Goal: Information Seeking & Learning: Compare options

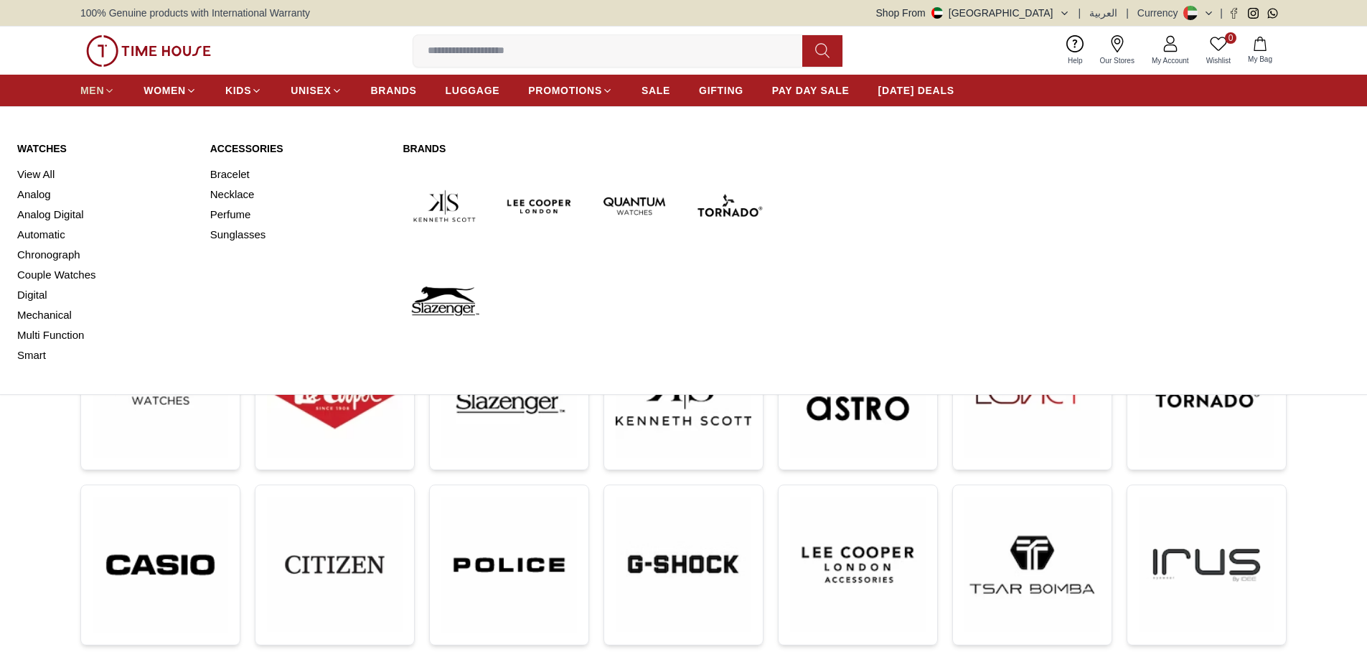
click at [95, 94] on span "MEN" at bounding box center [92, 90] width 24 height 14
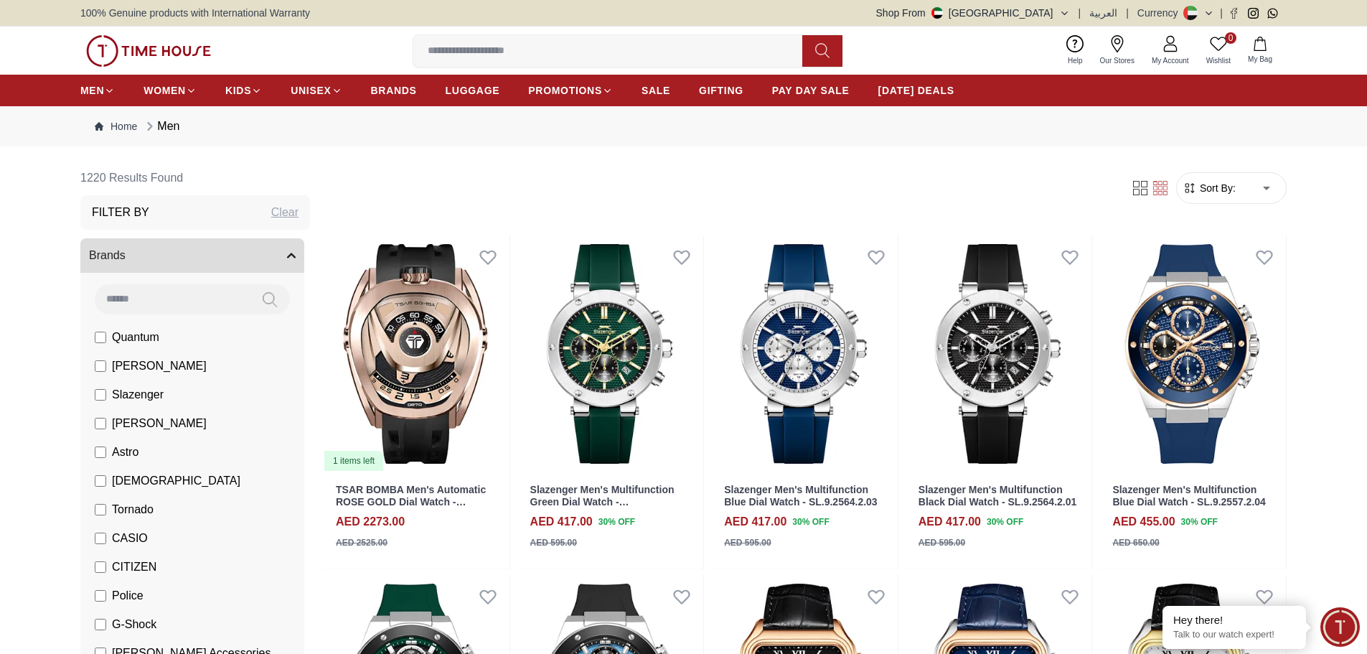
click at [137, 395] on span "Slazenger" at bounding box center [138, 394] width 52 height 17
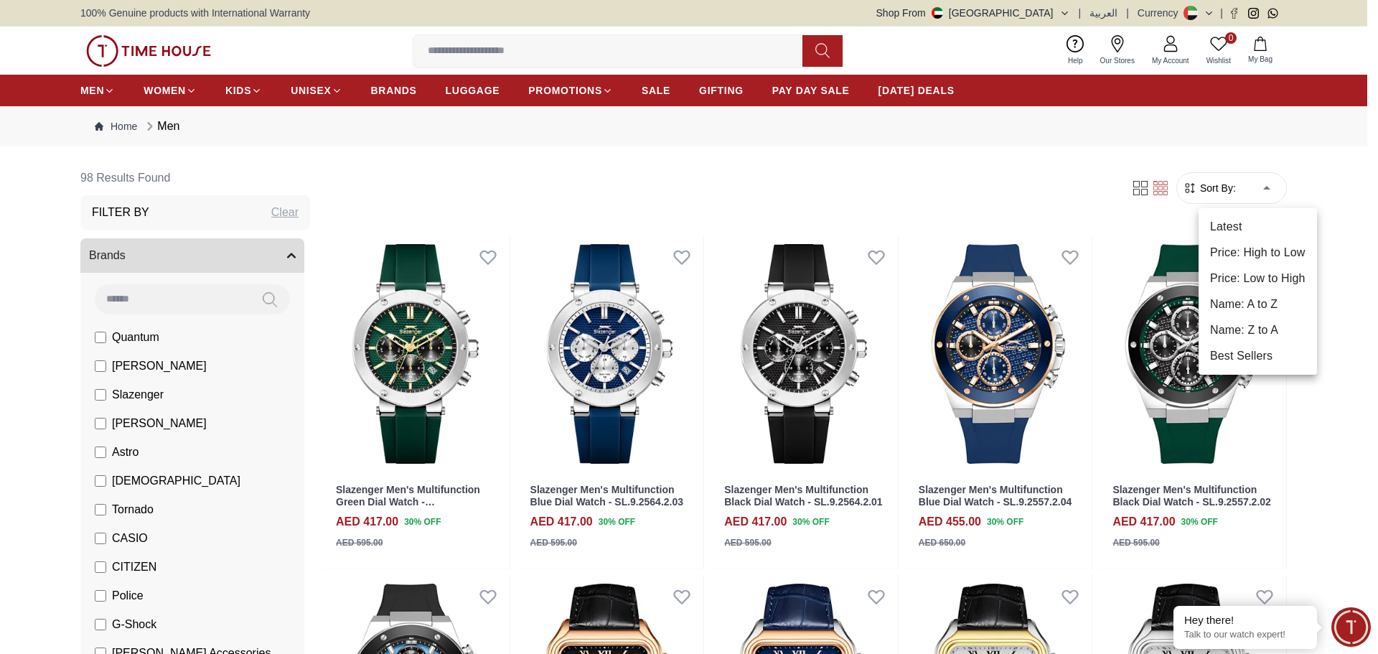
click at [1257, 256] on li "Price: High to Low" at bounding box center [1258, 253] width 118 height 26
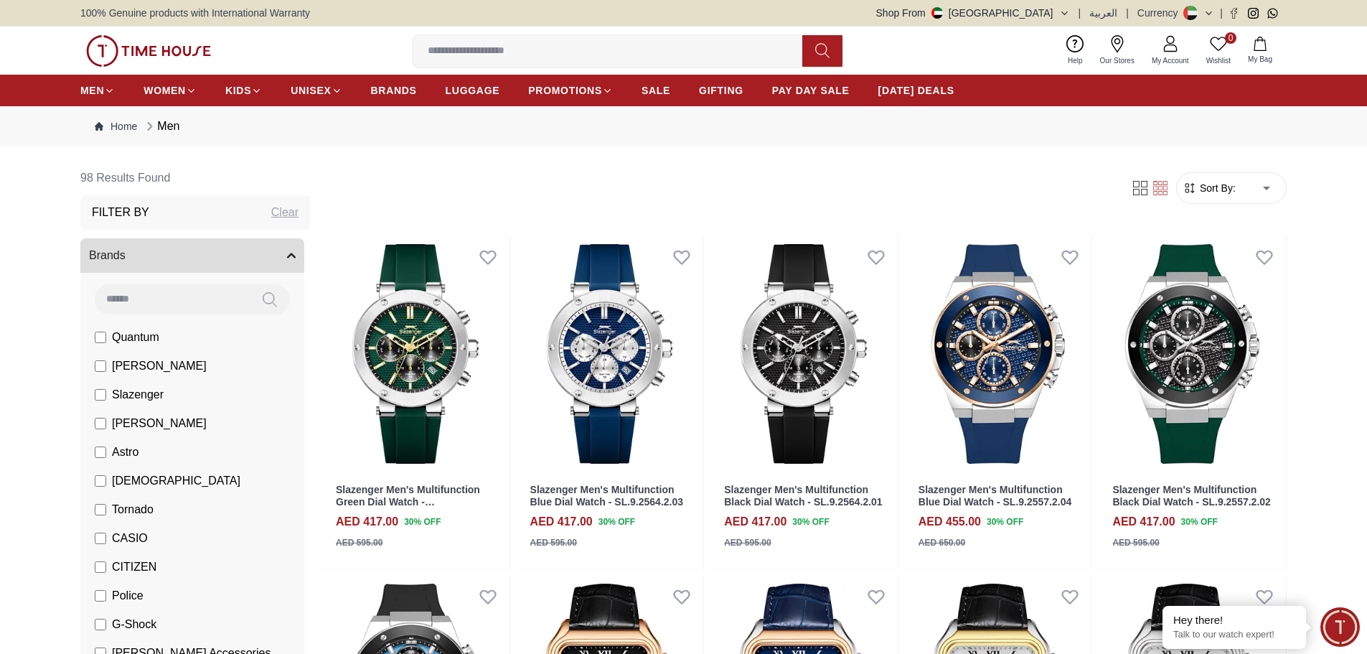
type input "*"
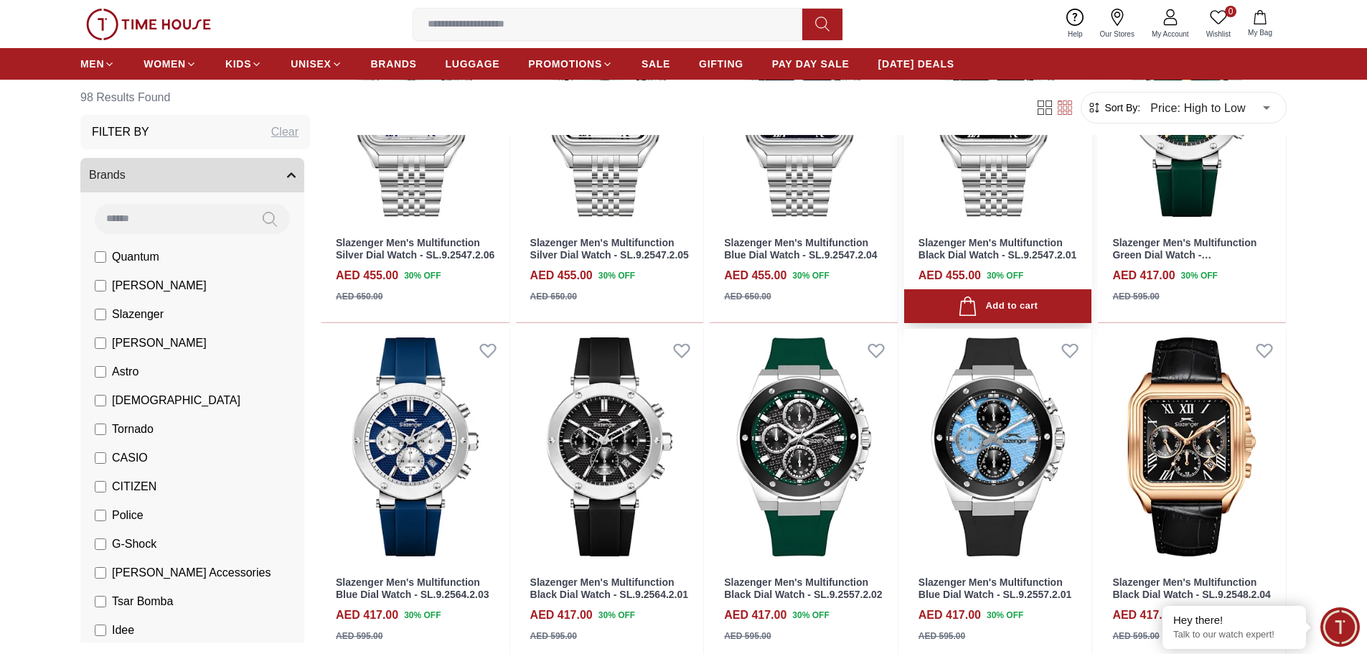
scroll to position [718, 0]
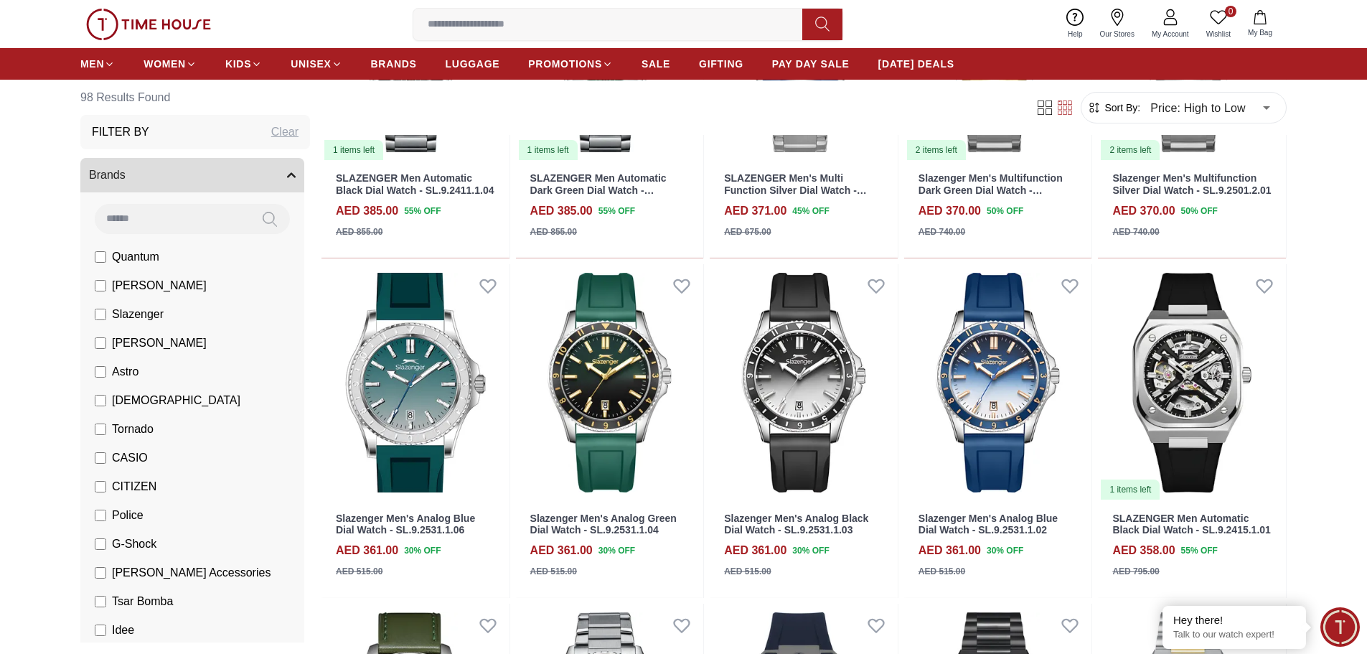
scroll to position [2081, 0]
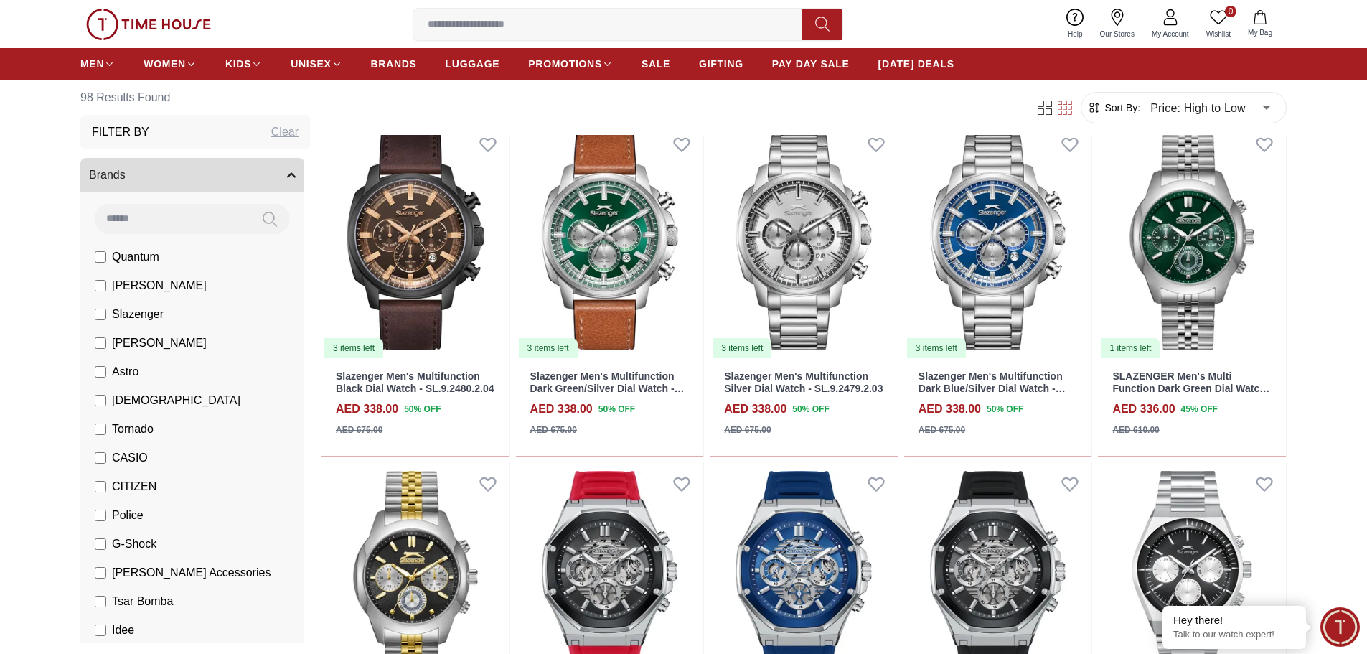
scroll to position [2871, 0]
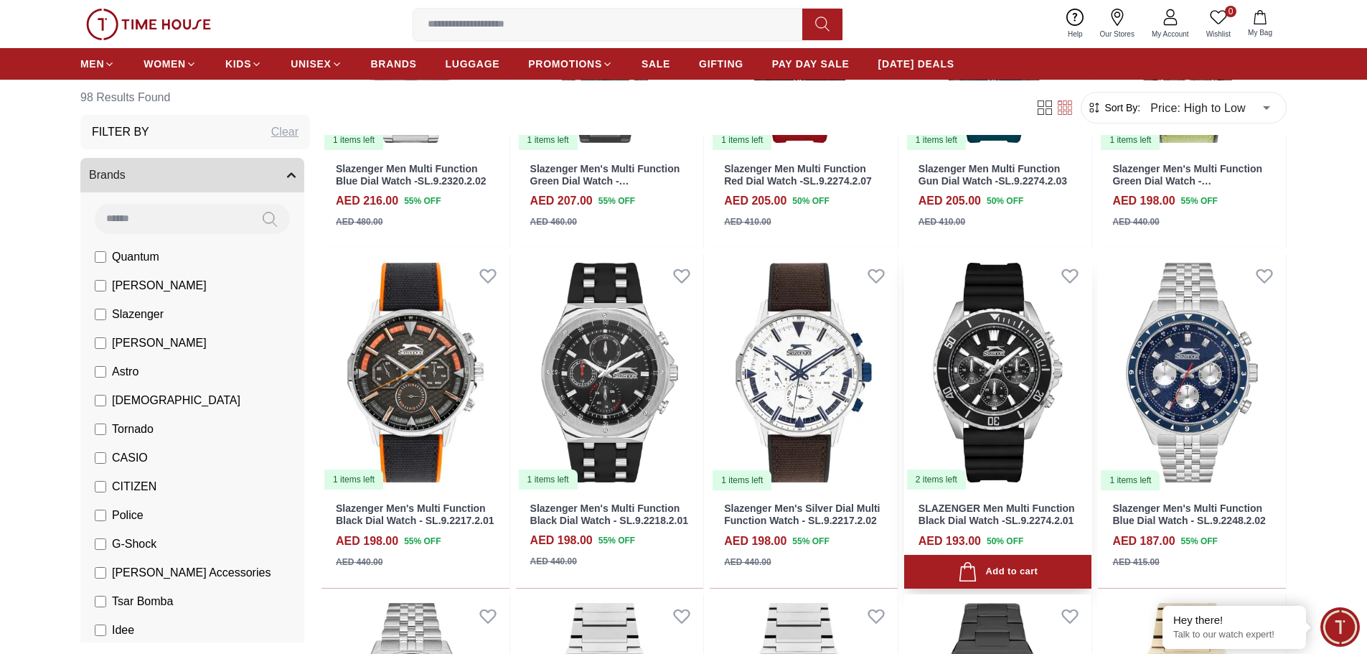
scroll to position [4808, 0]
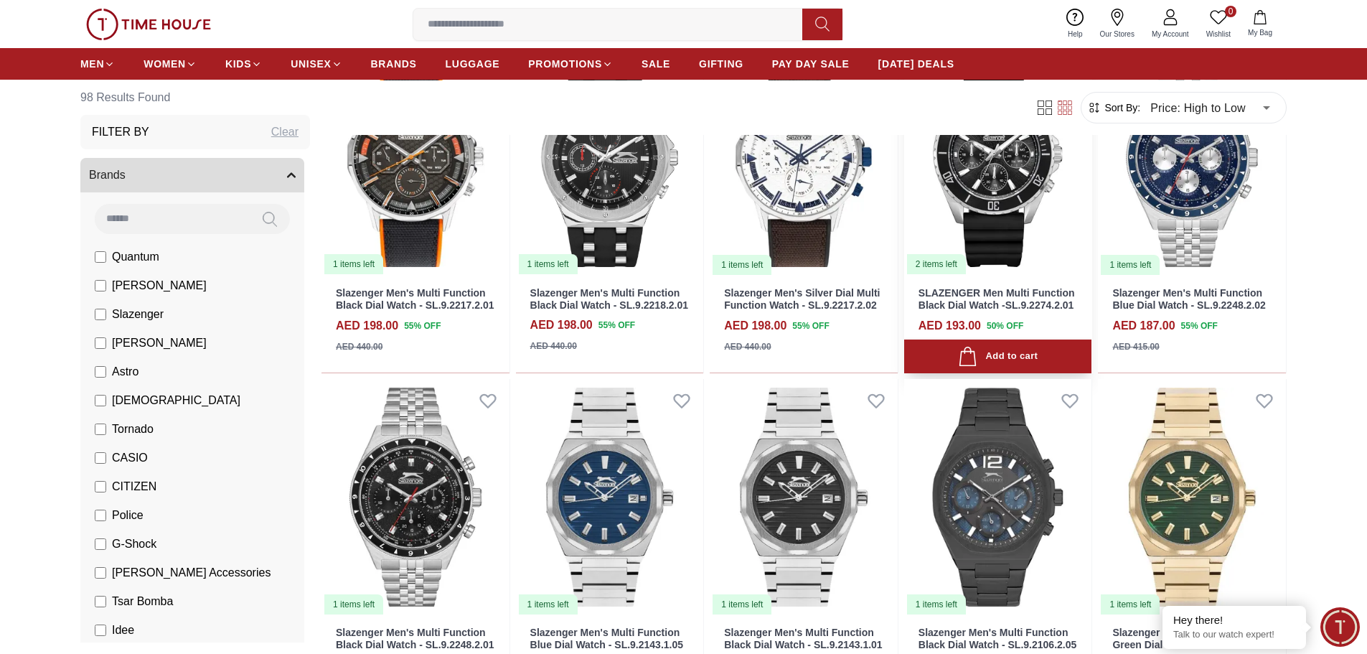
scroll to position [5095, 0]
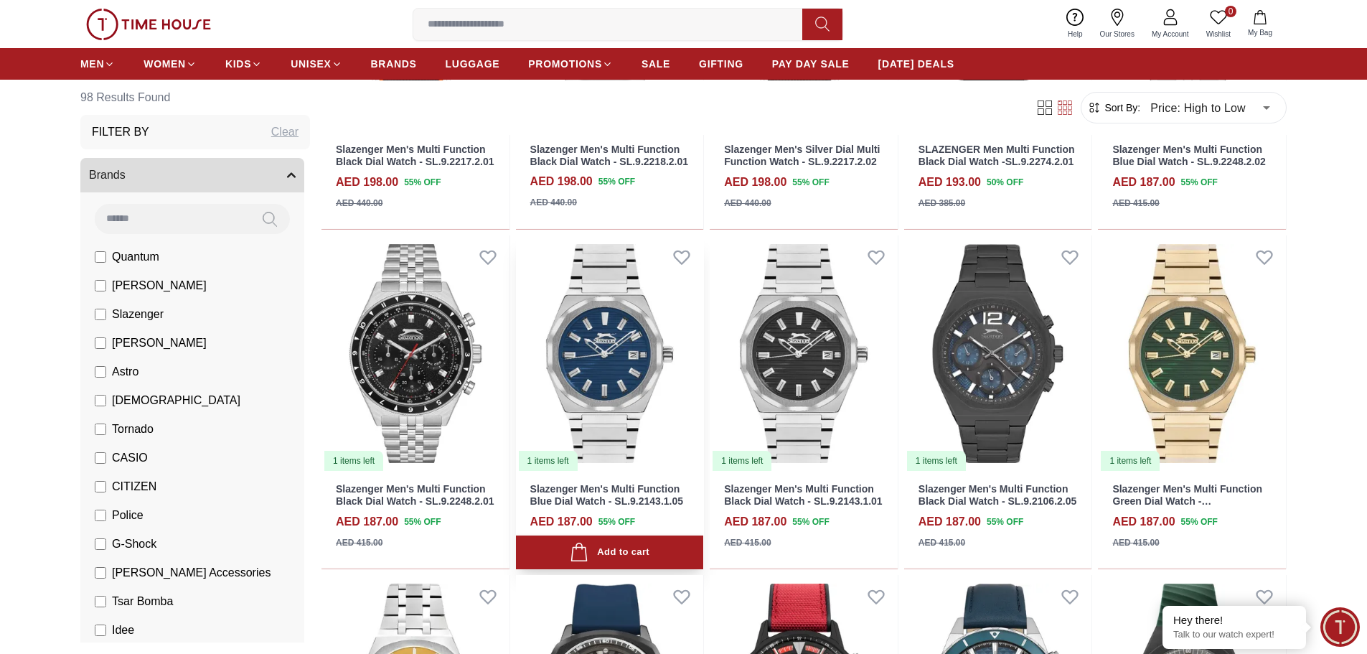
click at [619, 362] on img at bounding box center [610, 353] width 188 height 237
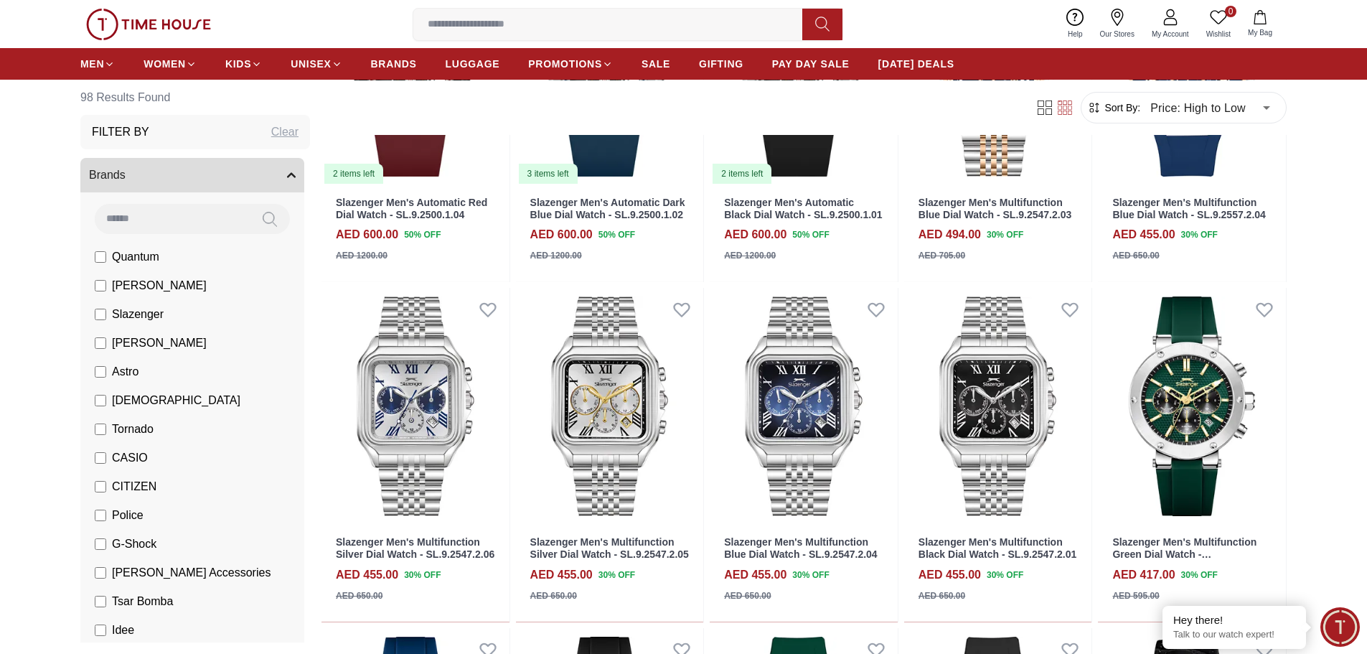
scroll to position [0, 0]
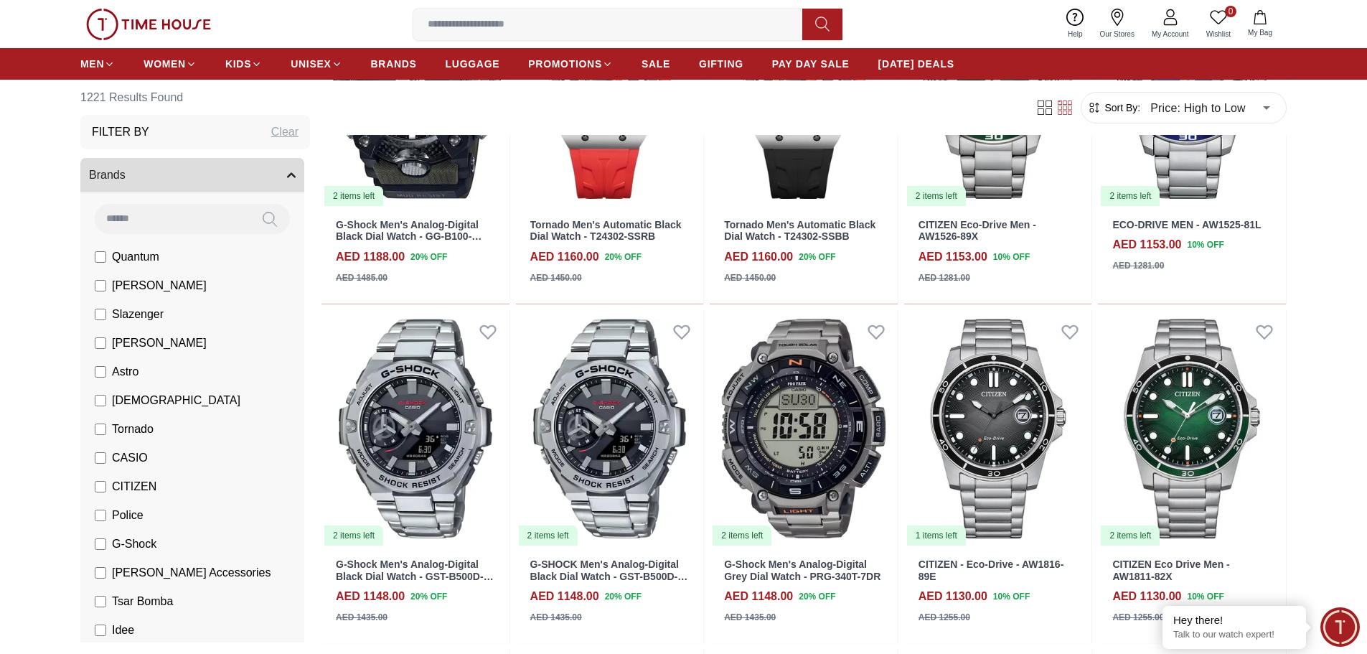
scroll to position [3158, 0]
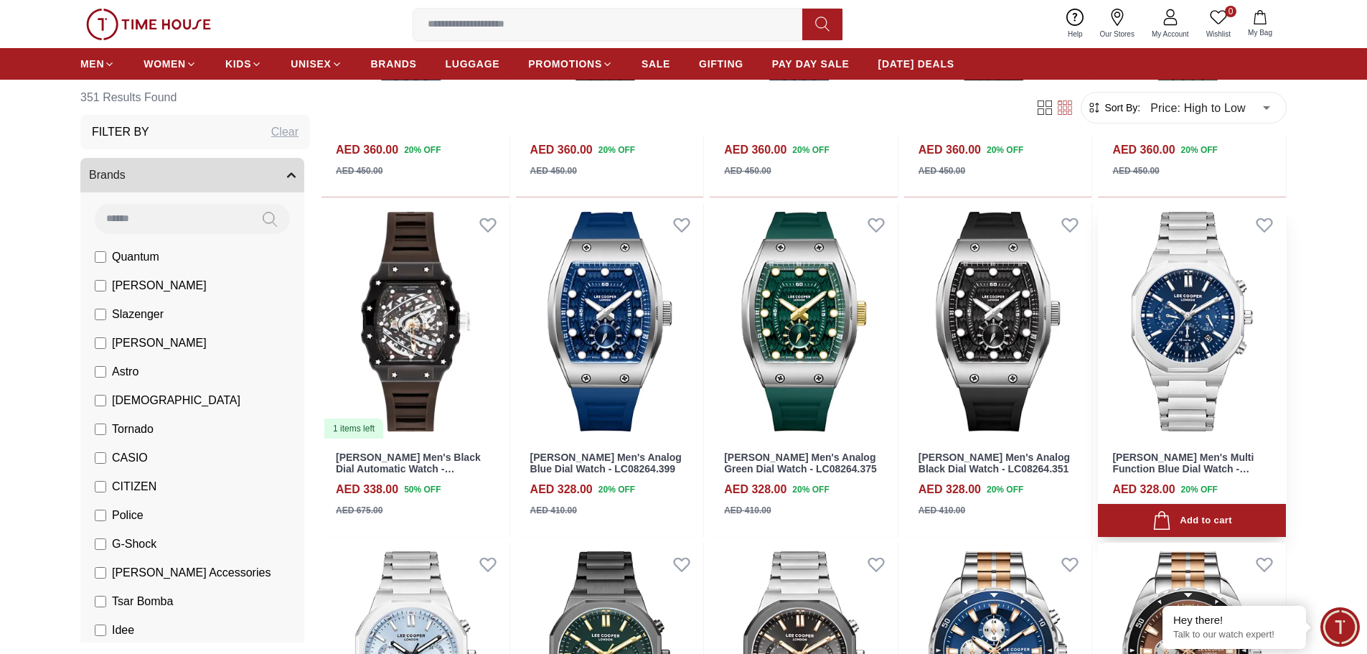
scroll to position [1077, 0]
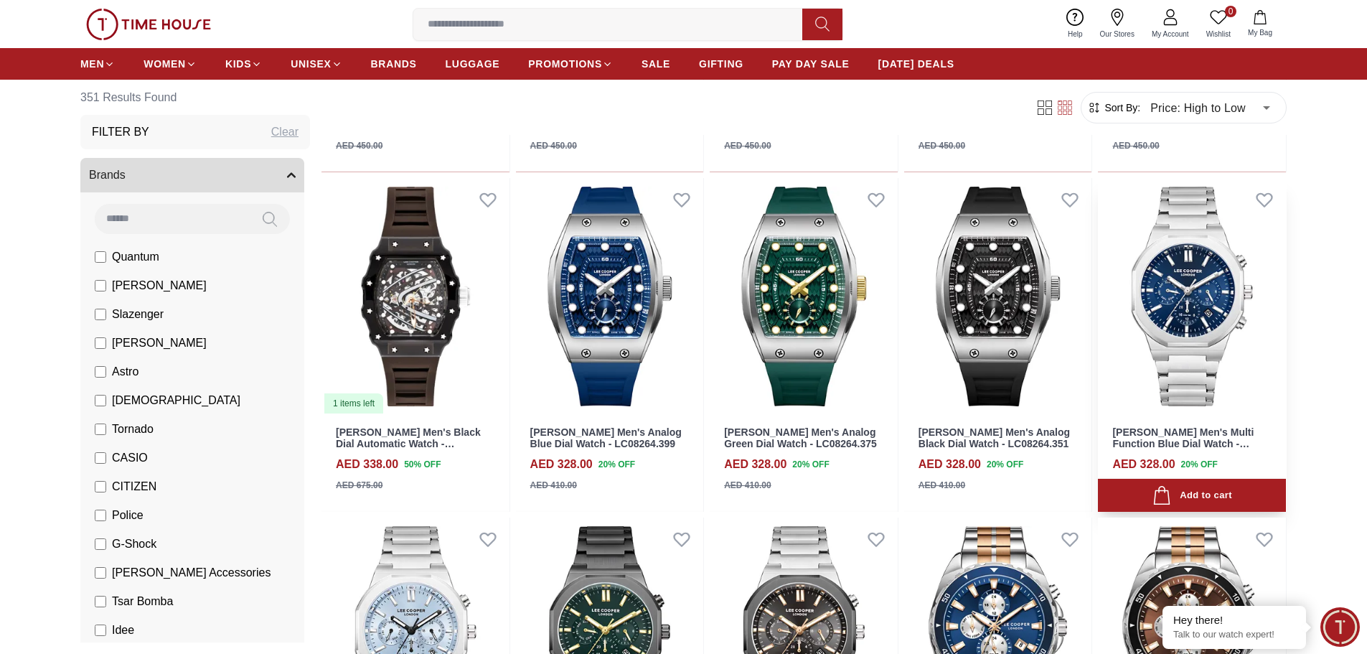
click at [1199, 318] on img at bounding box center [1192, 296] width 188 height 237
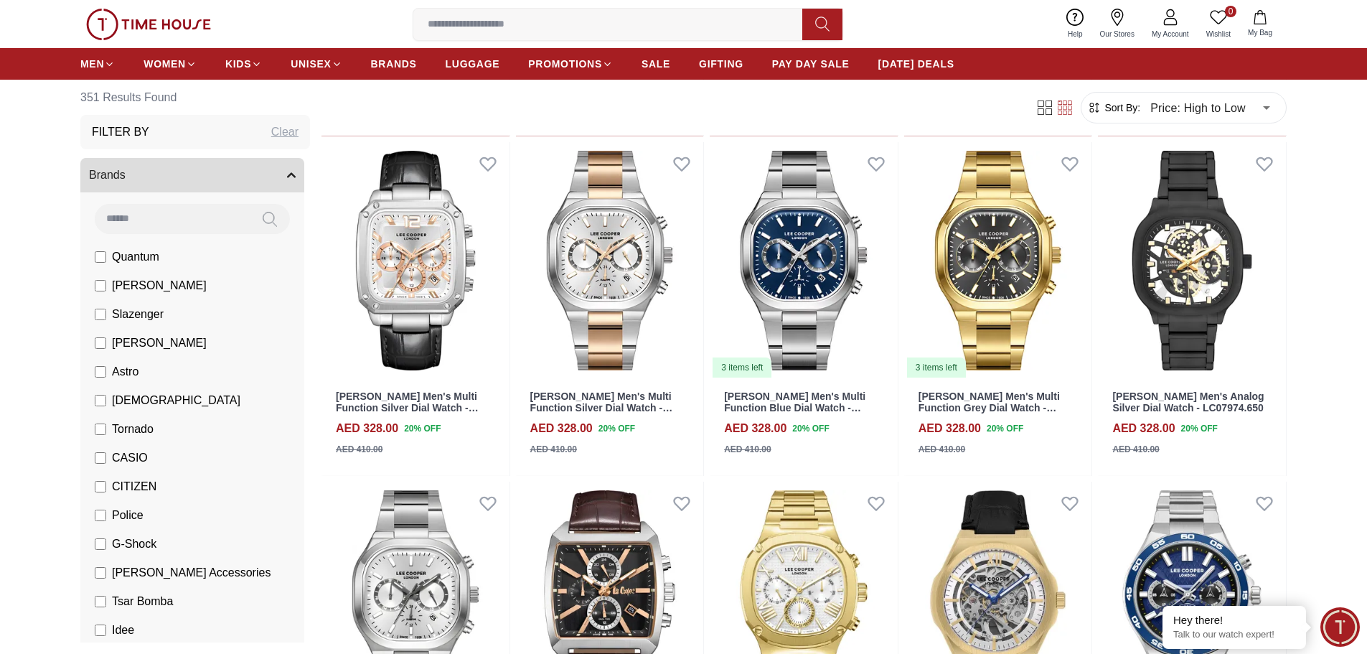
scroll to position [2153, 0]
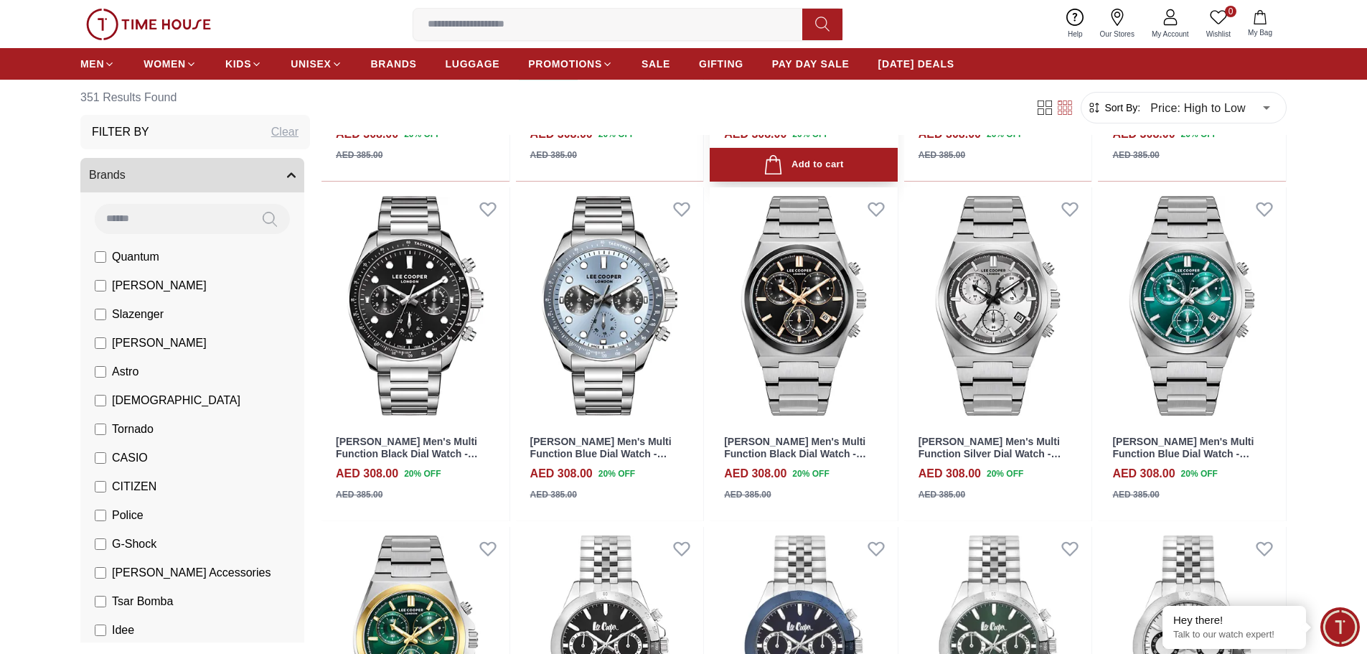
scroll to position [3517, 0]
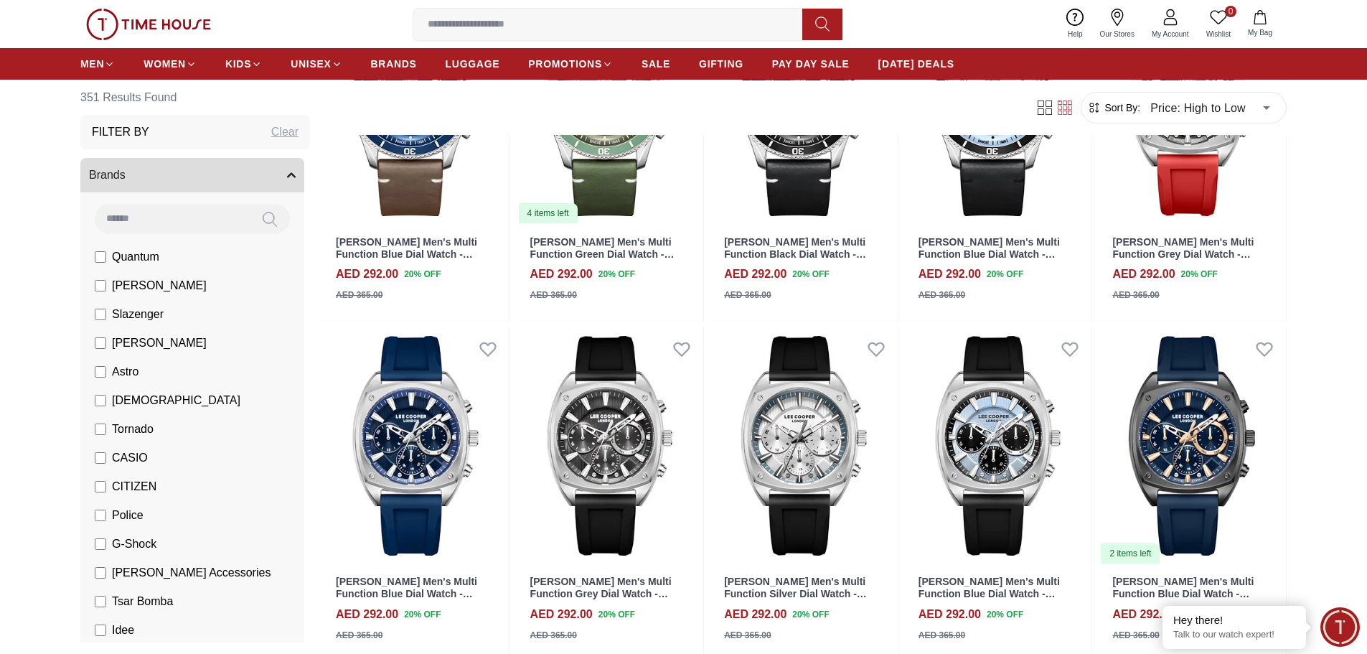
scroll to position [4665, 0]
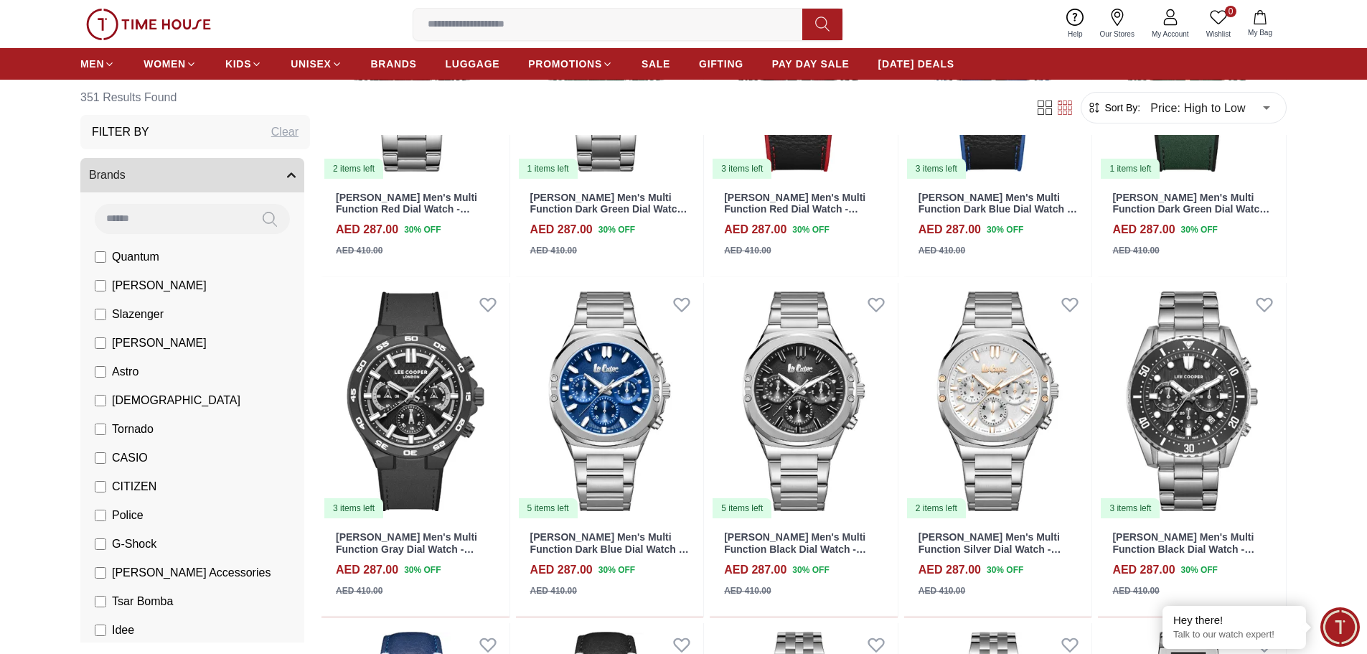
scroll to position [6818, 0]
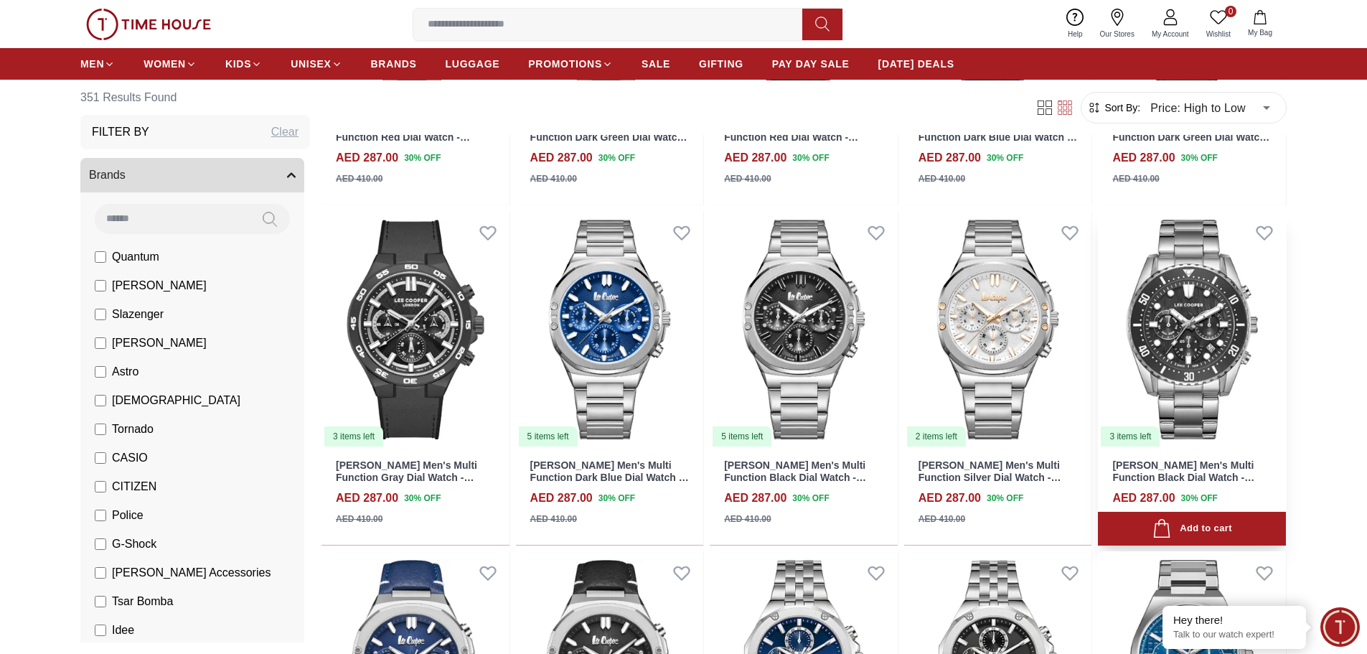
click at [1217, 350] on img at bounding box center [1192, 329] width 188 height 237
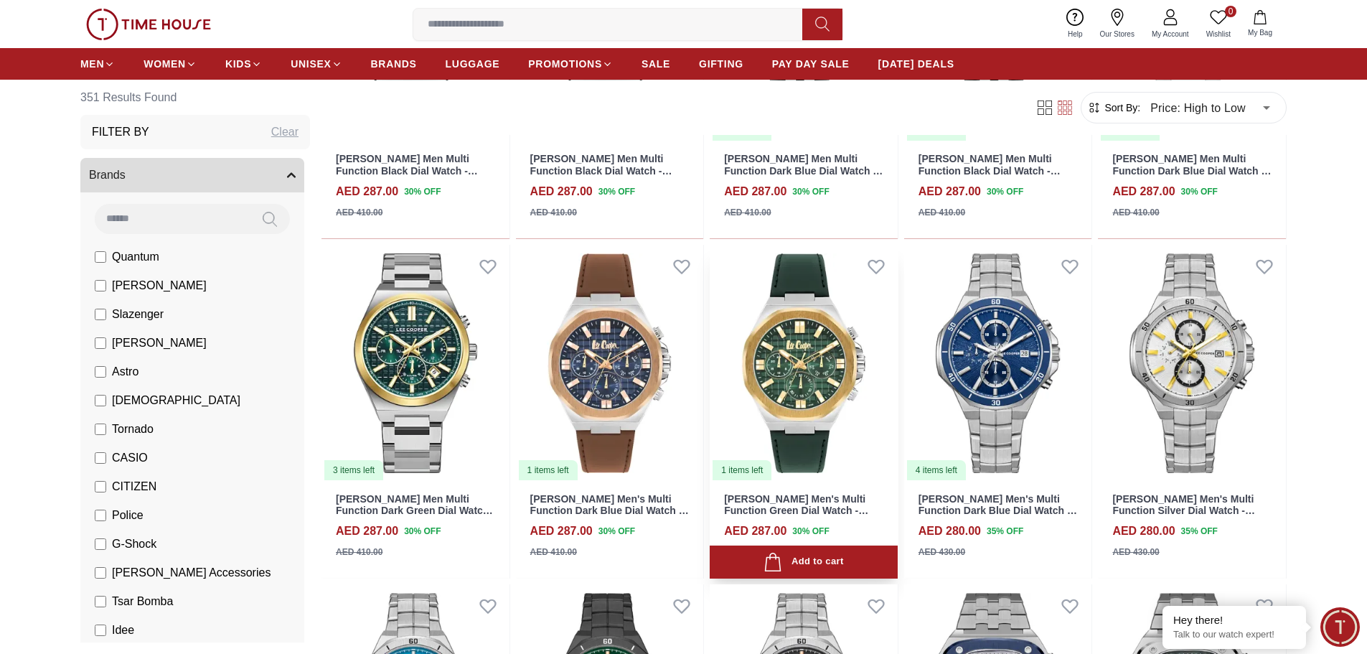
scroll to position [7536, 0]
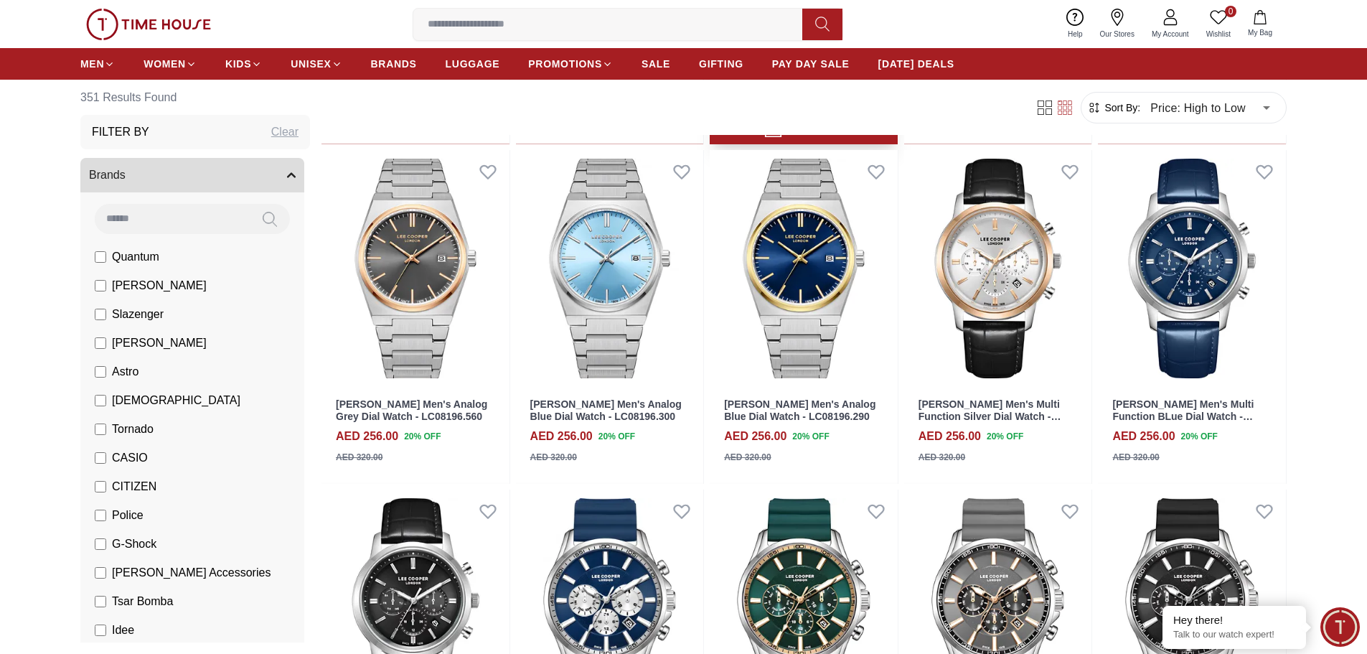
scroll to position [10980, 0]
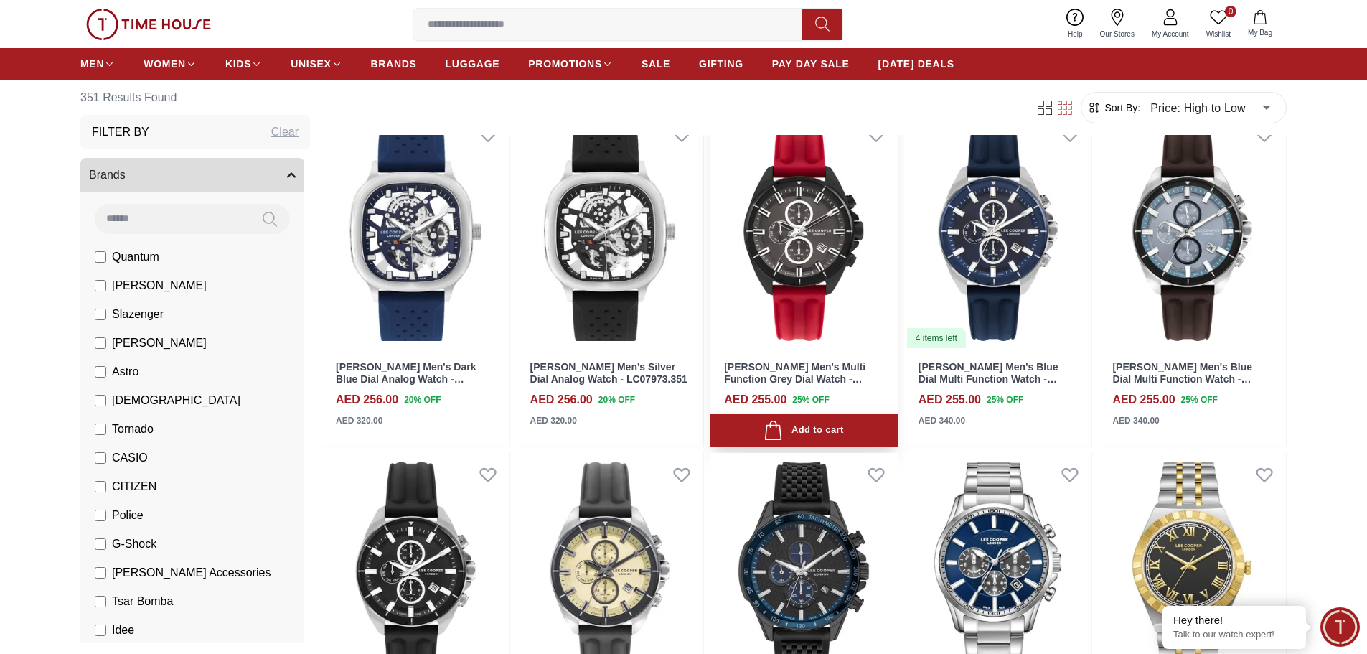
scroll to position [12272, 0]
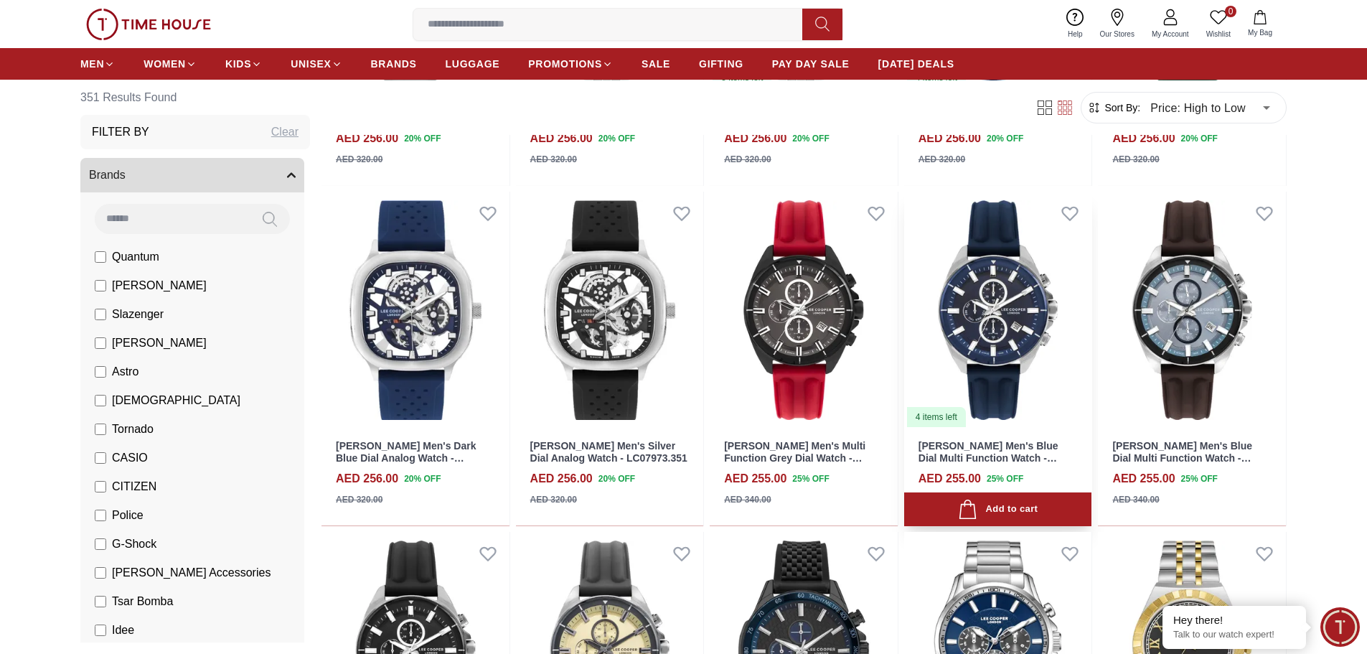
click at [979, 370] on img at bounding box center [998, 310] width 188 height 237
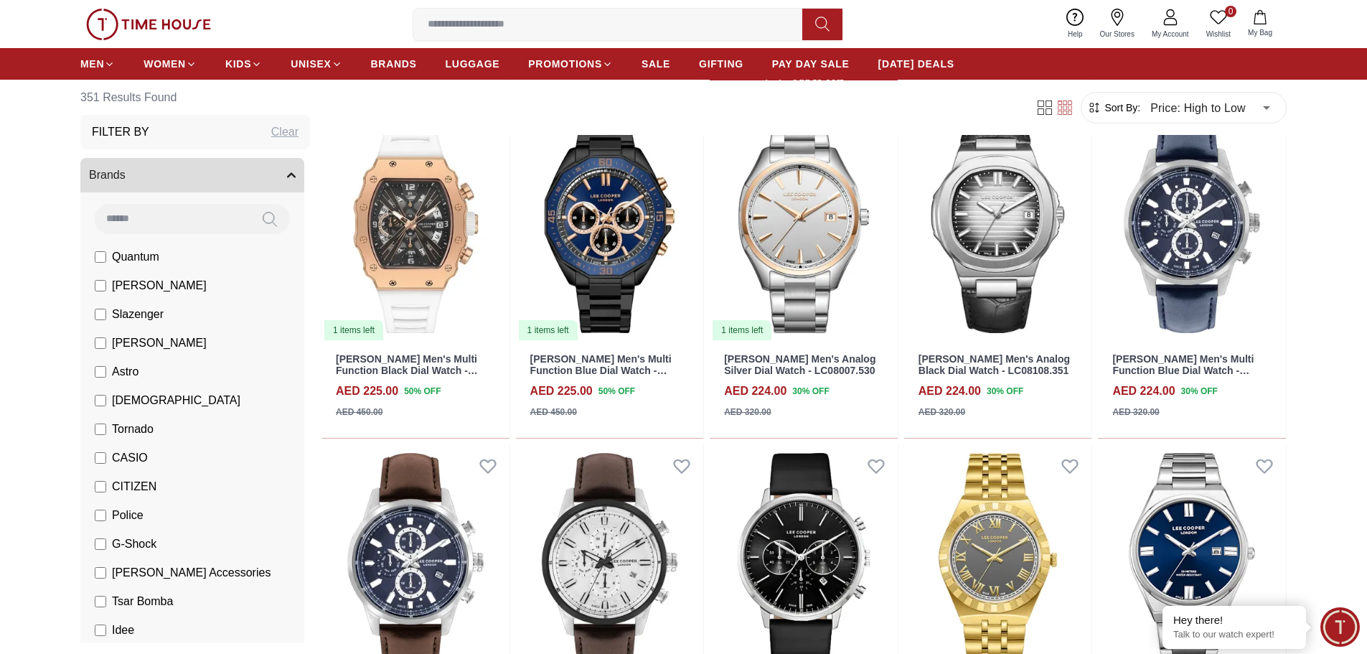
scroll to position [14066, 0]
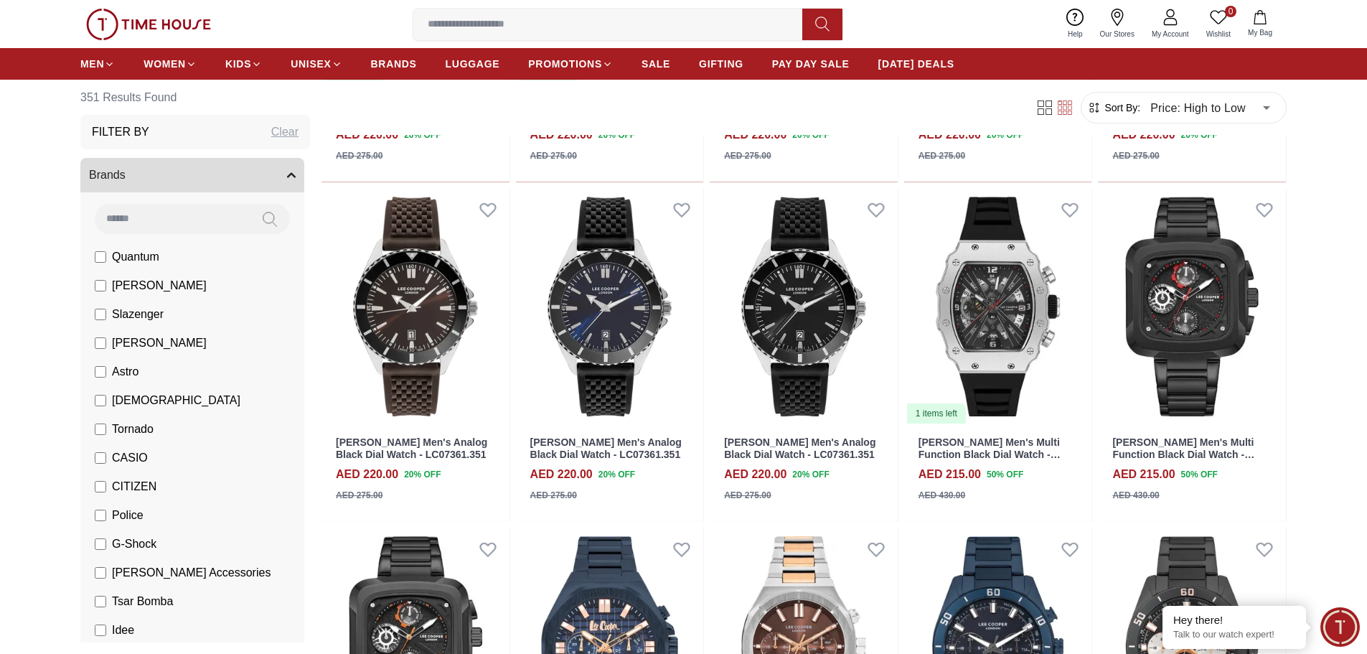
scroll to position [15358, 0]
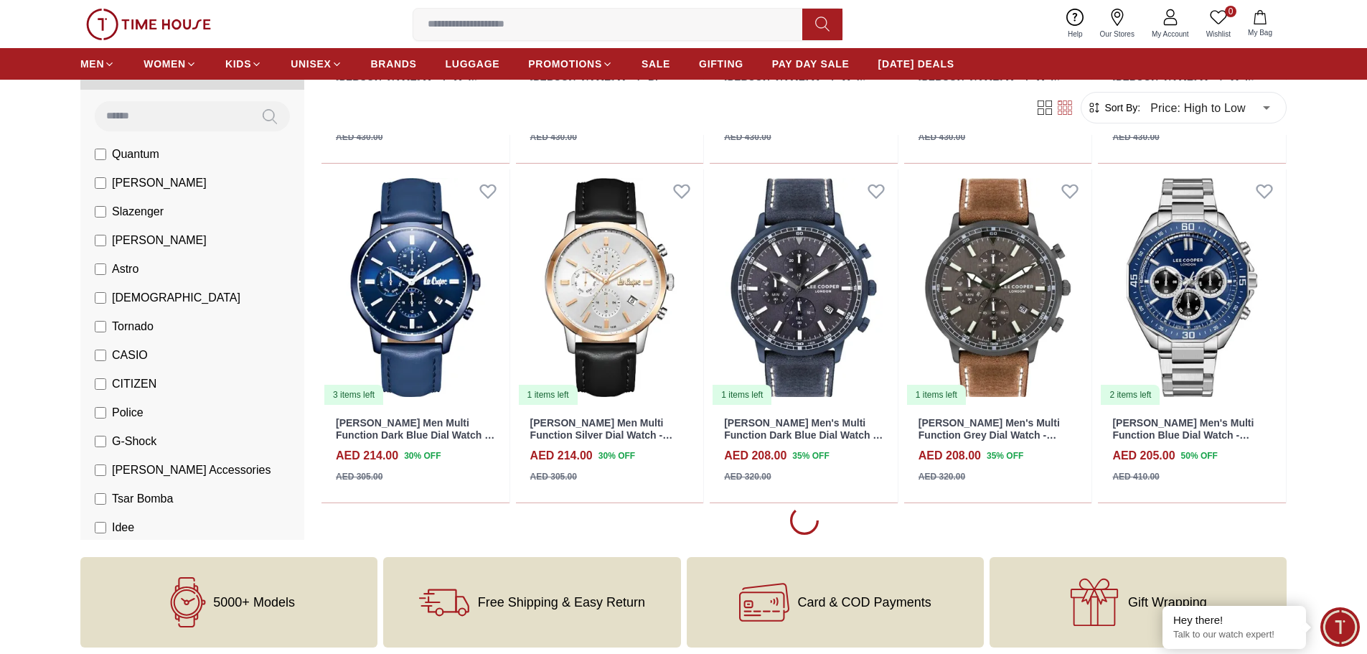
scroll to position [16219, 0]
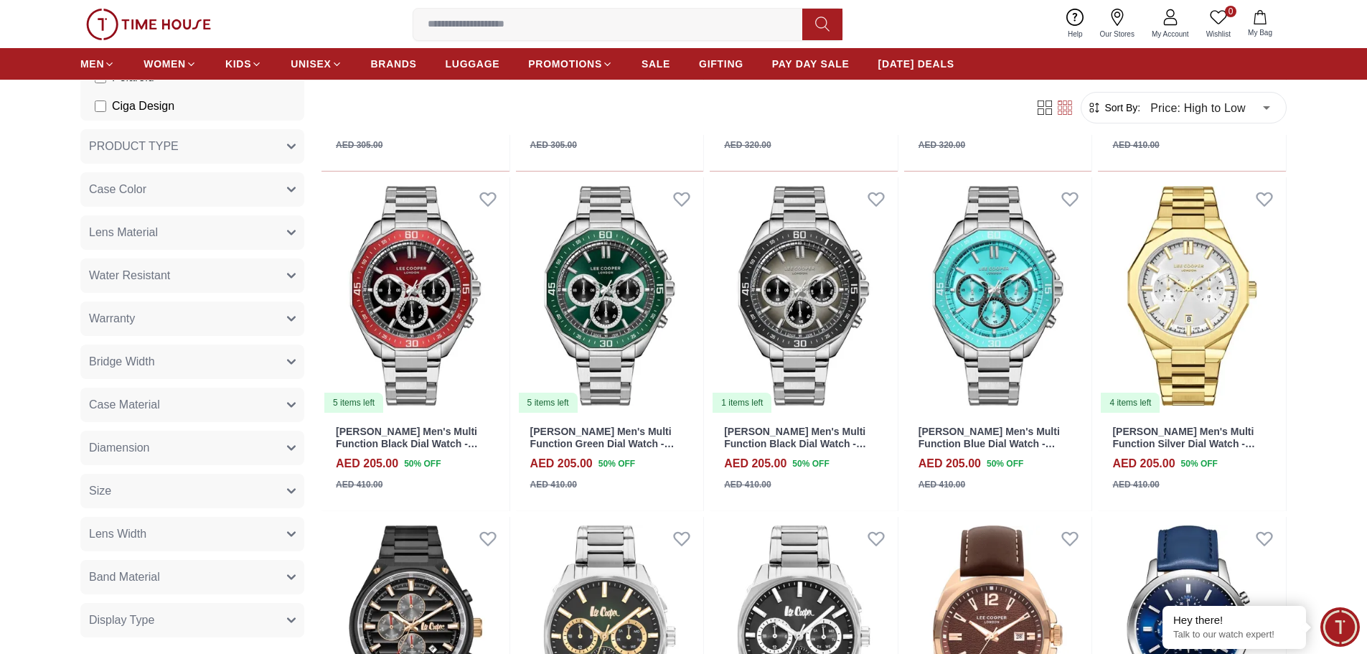
scroll to position [574, 0]
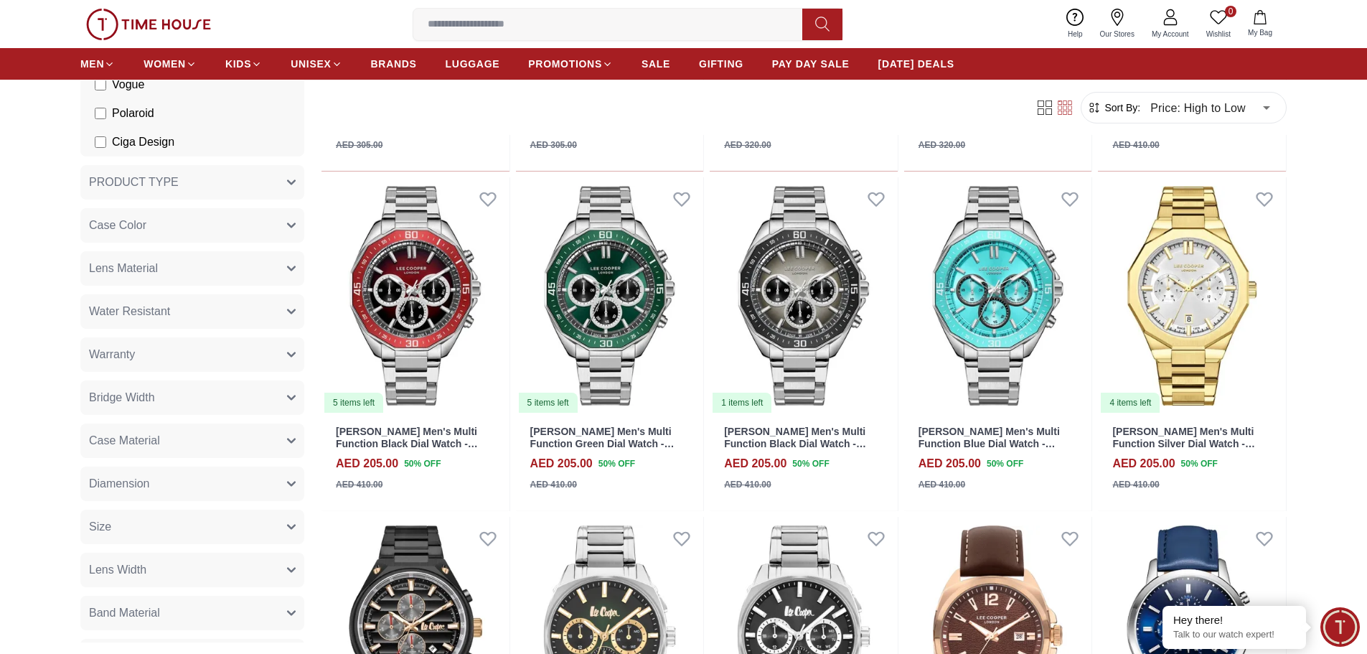
click at [274, 222] on button "Case Color" at bounding box center [192, 225] width 224 height 34
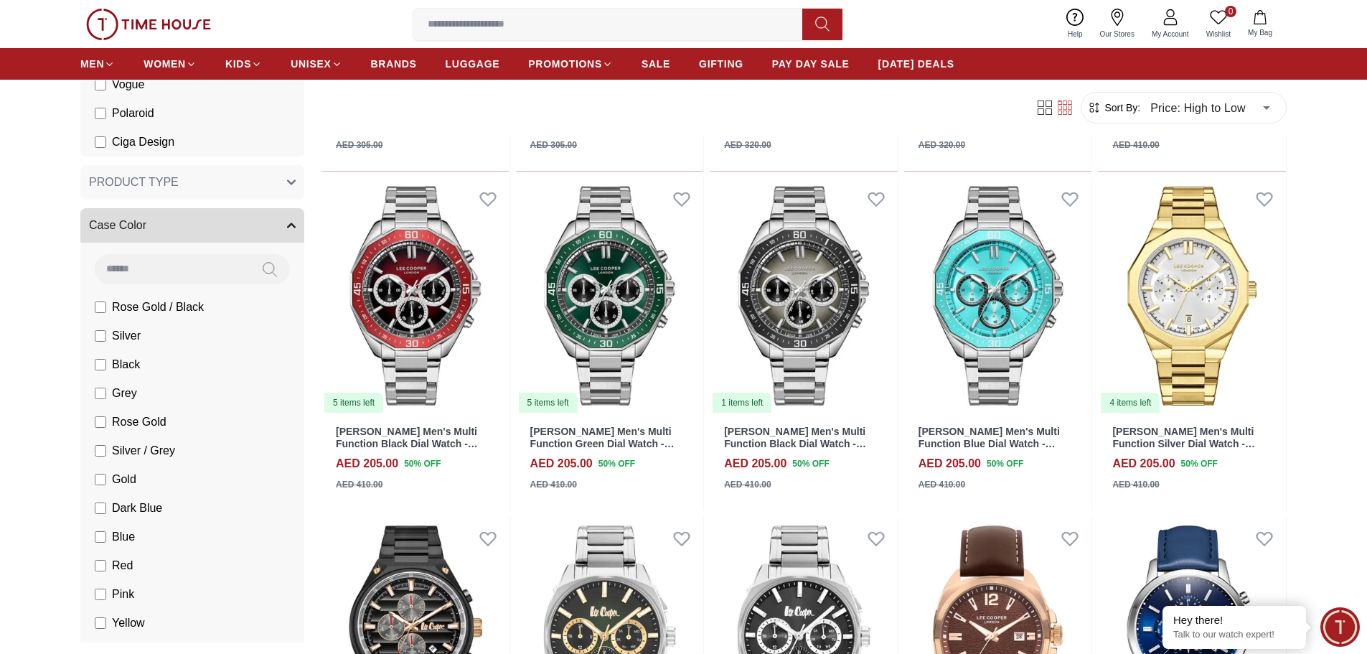
click at [274, 222] on button "Case Color" at bounding box center [192, 225] width 224 height 34
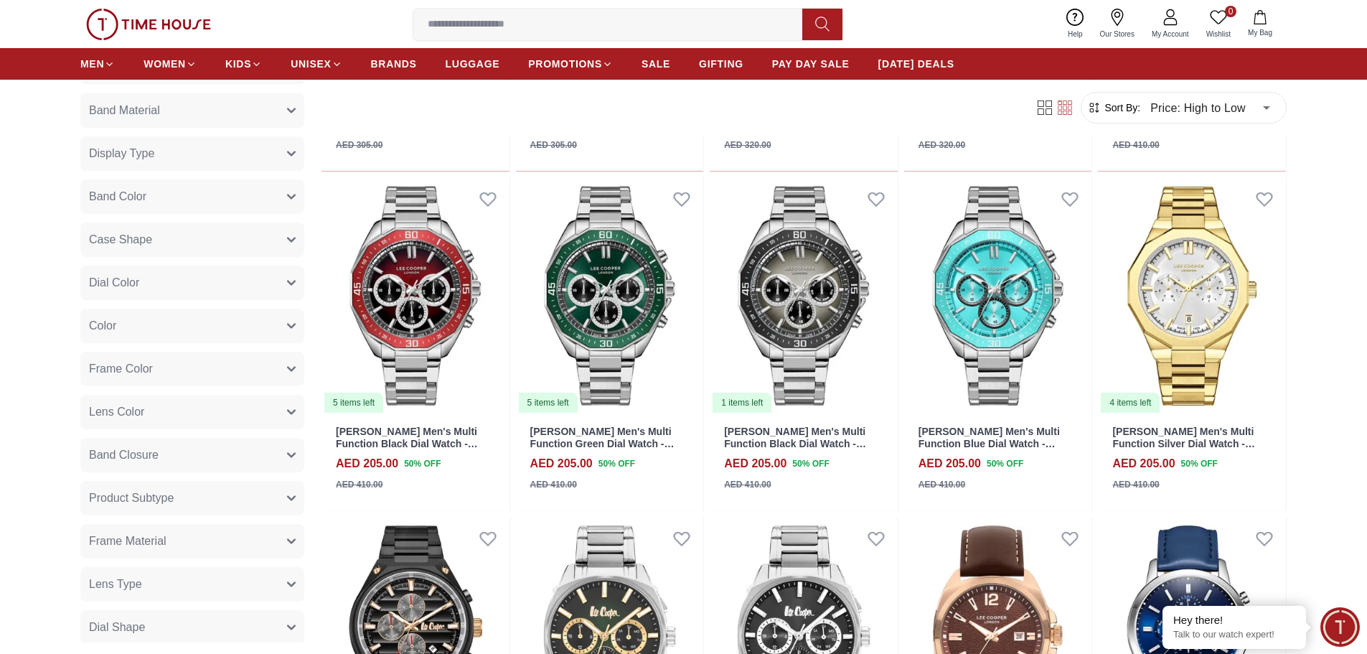
scroll to position [1005, 0]
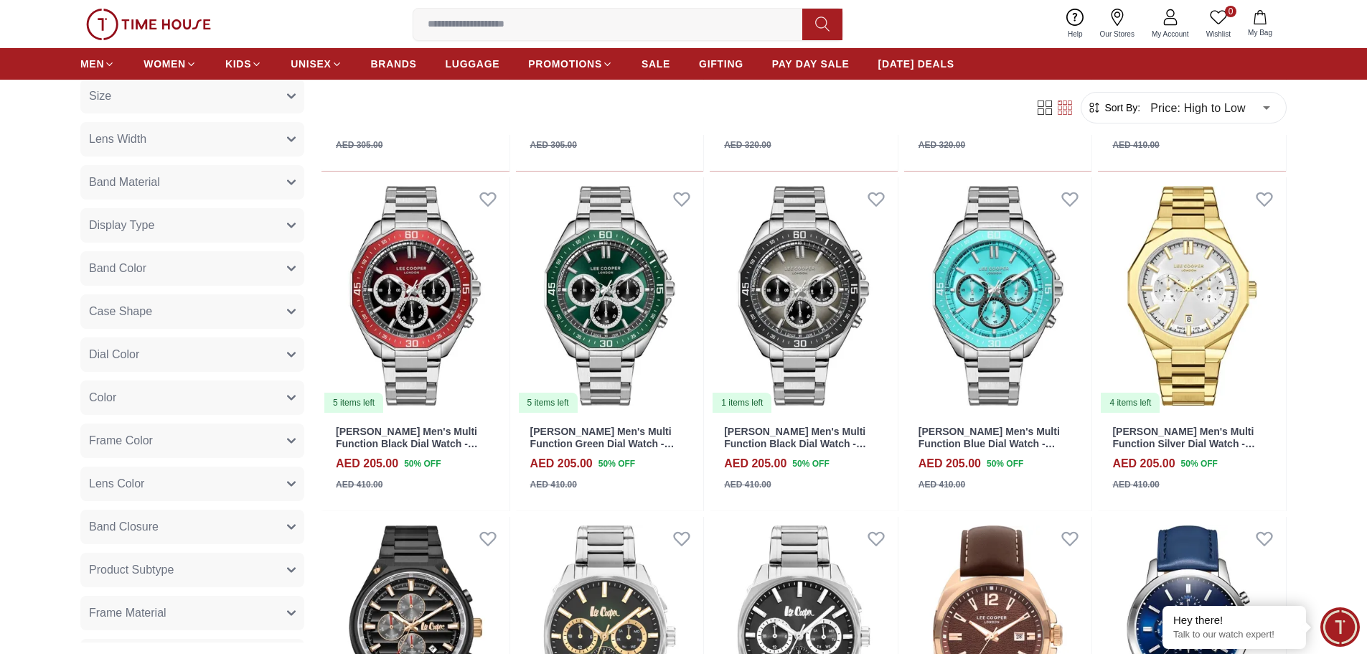
click at [200, 393] on button "Color" at bounding box center [192, 397] width 224 height 34
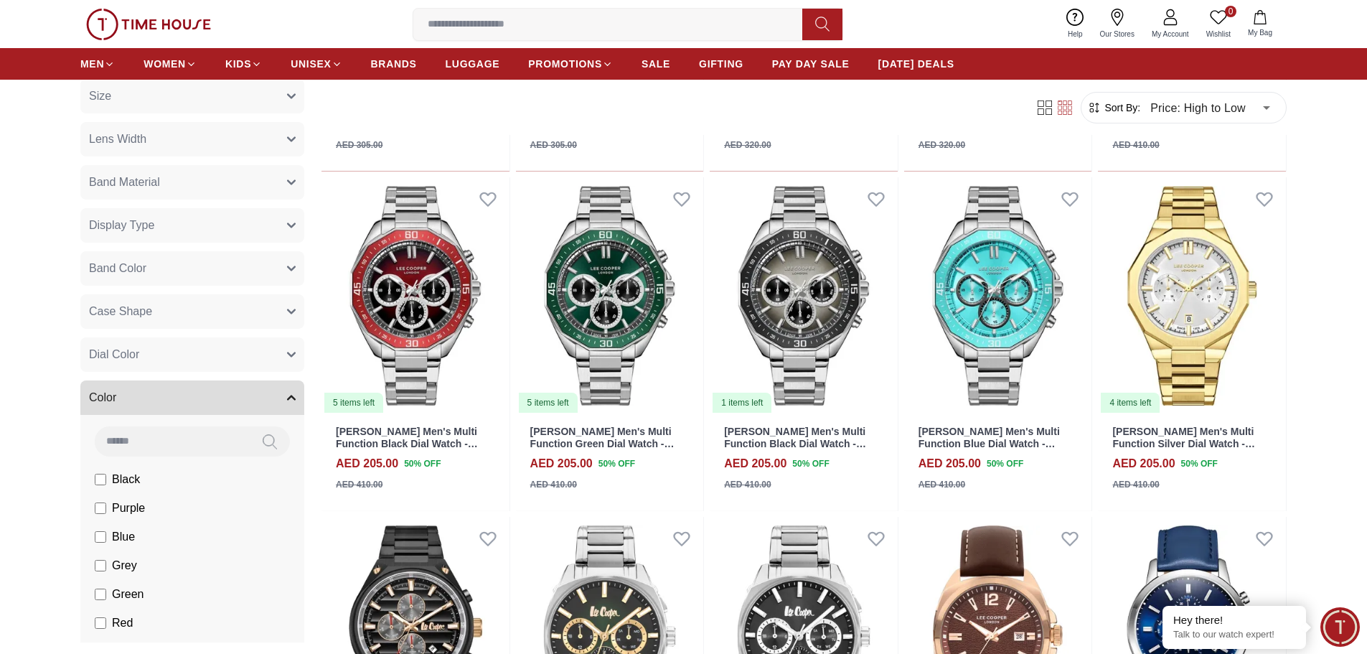
click at [196, 357] on button "Dial Color" at bounding box center [192, 354] width 224 height 34
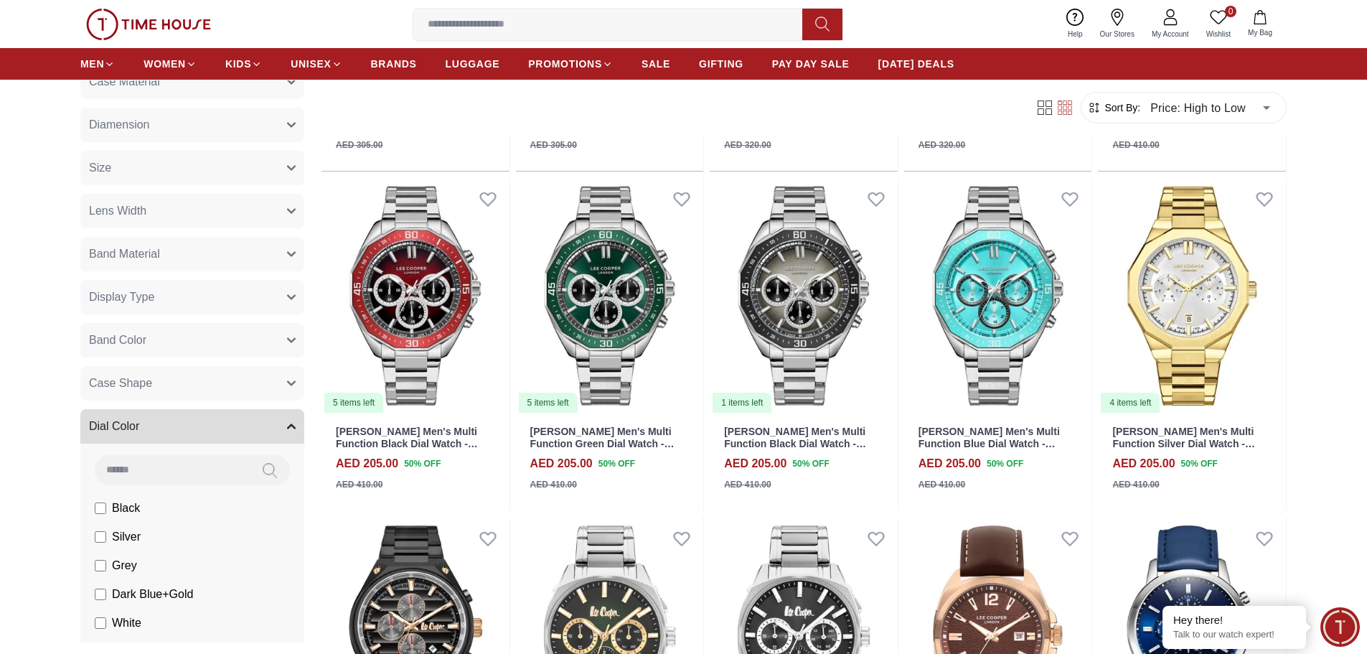
click at [193, 334] on button "Band Color" at bounding box center [192, 340] width 224 height 34
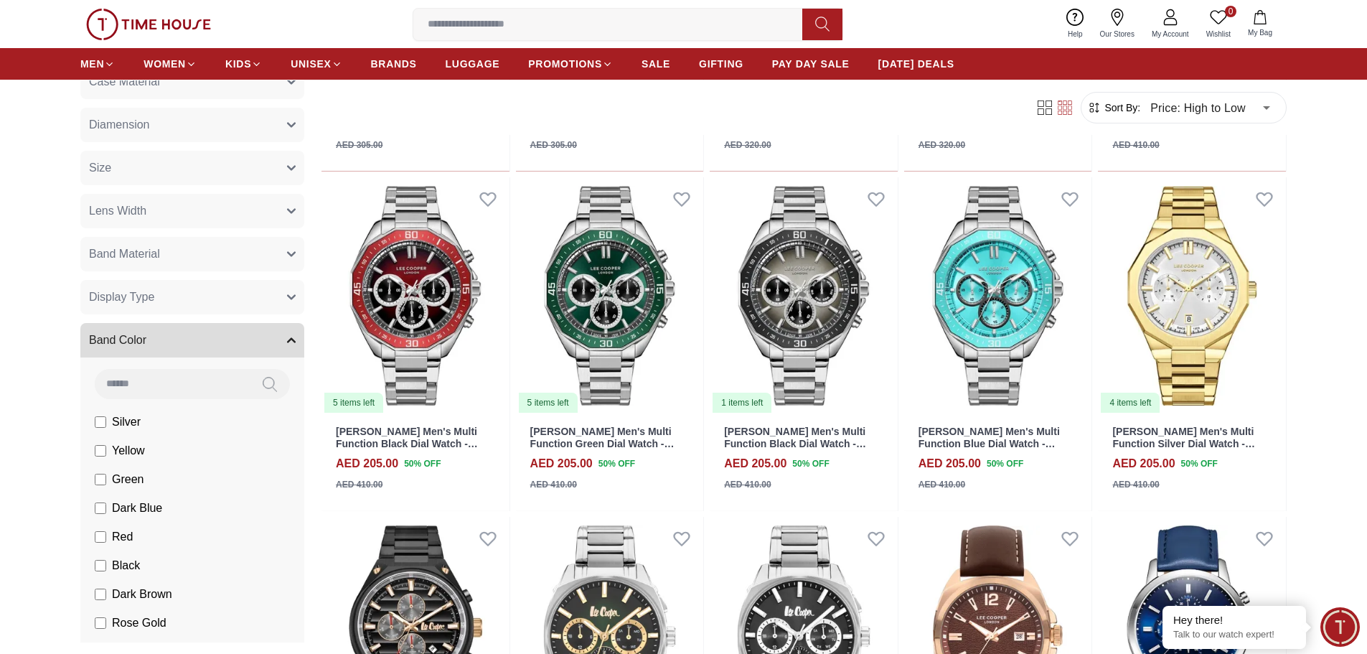
scroll to position [1005, 0]
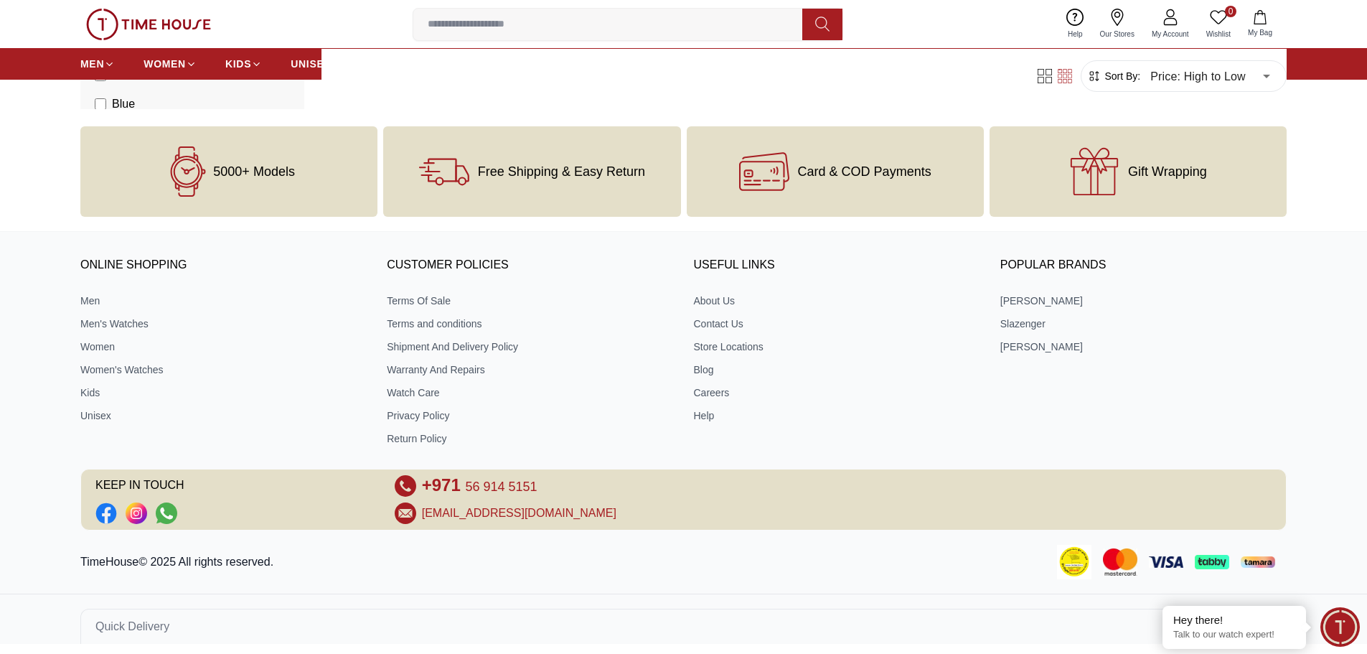
scroll to position [403, 0]
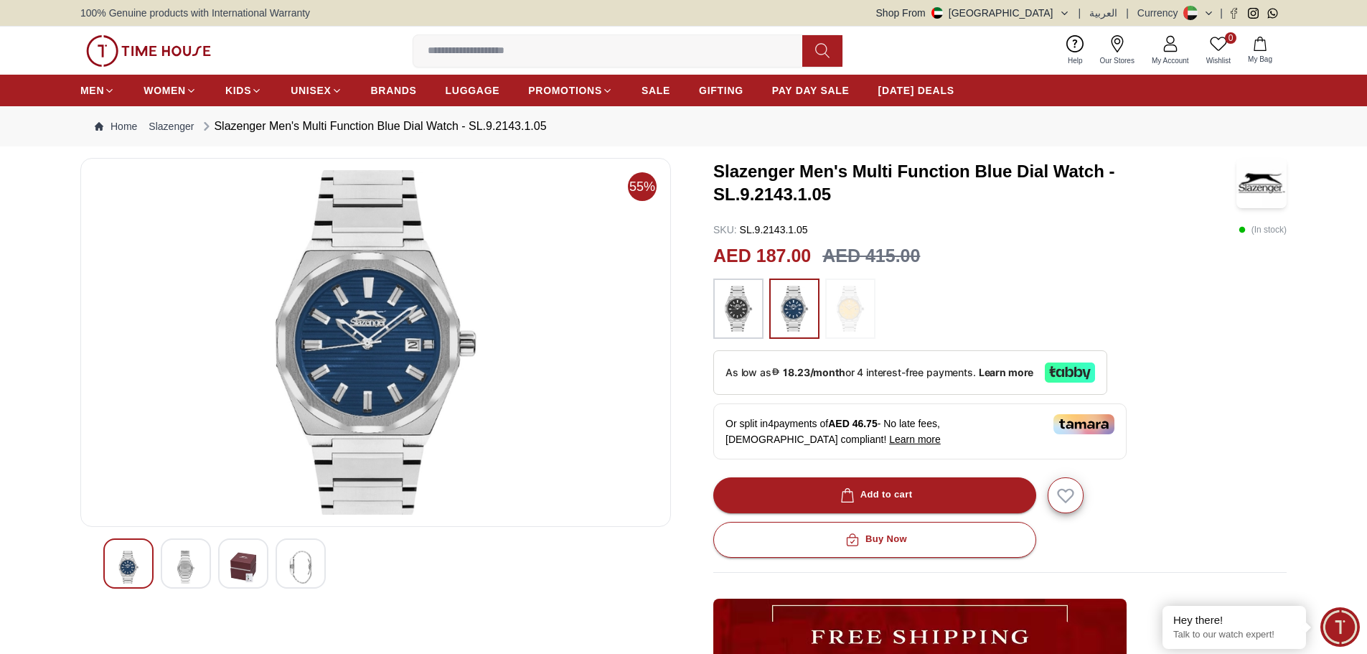
click at [301, 577] on img at bounding box center [301, 566] width 26 height 33
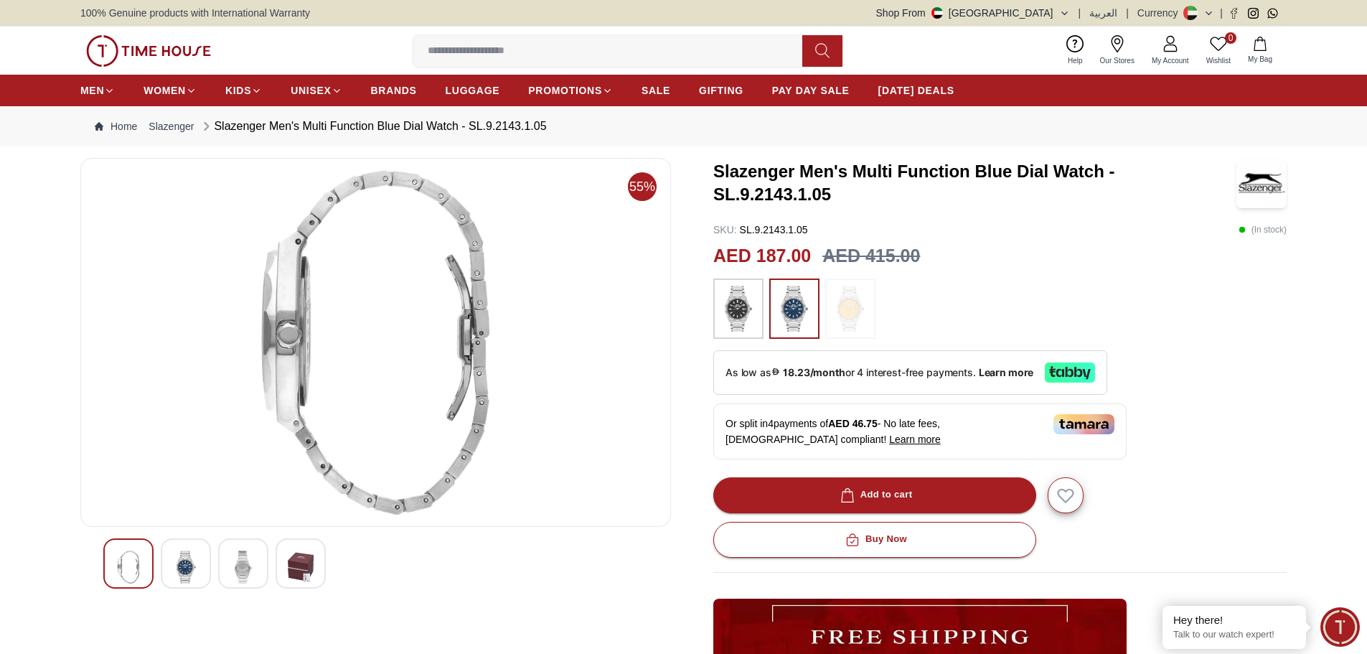
click at [182, 578] on img at bounding box center [186, 566] width 26 height 33
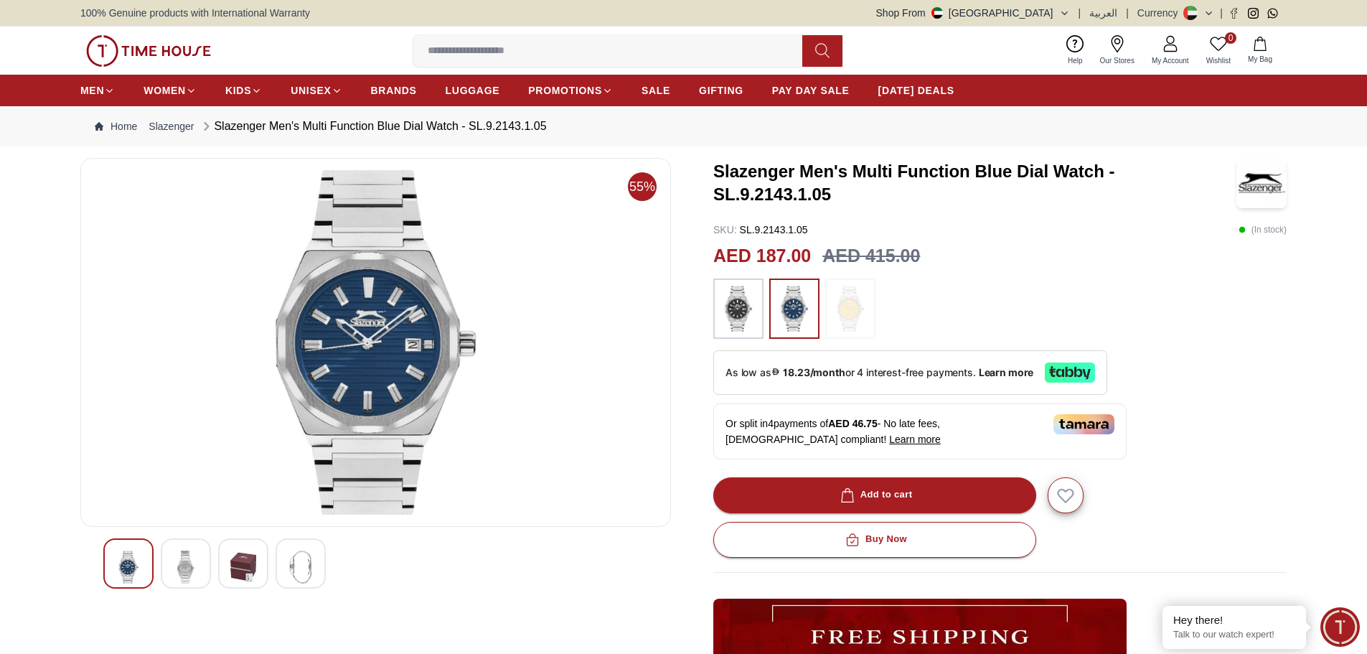
click at [375, 251] on img at bounding box center [376, 342] width 566 height 344
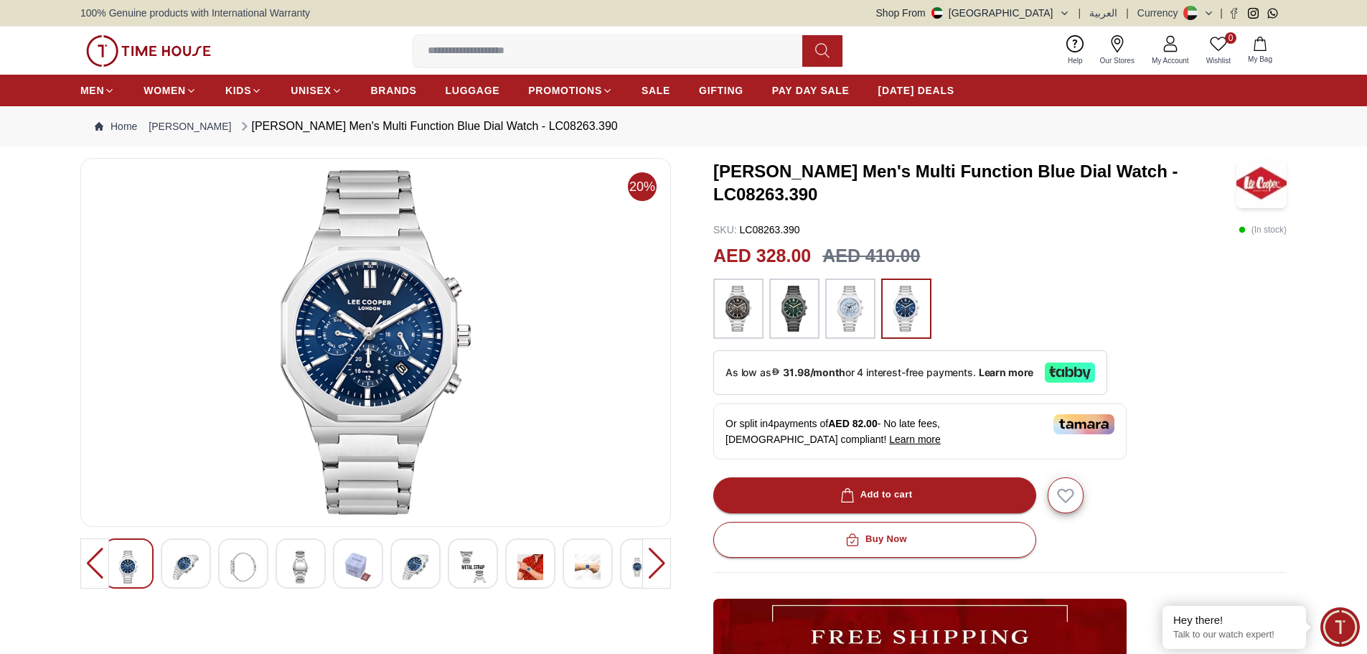
click at [527, 566] on img at bounding box center [530, 566] width 26 height 33
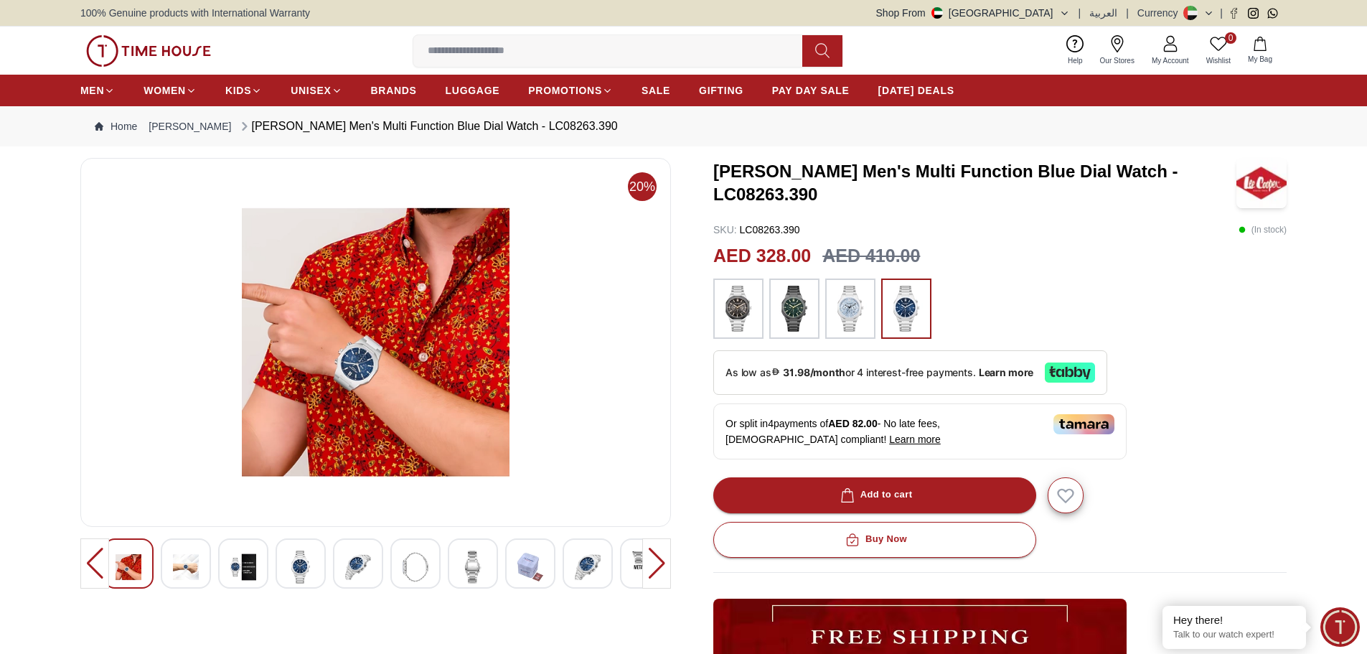
click at [199, 569] on div at bounding box center [186, 563] width 50 height 50
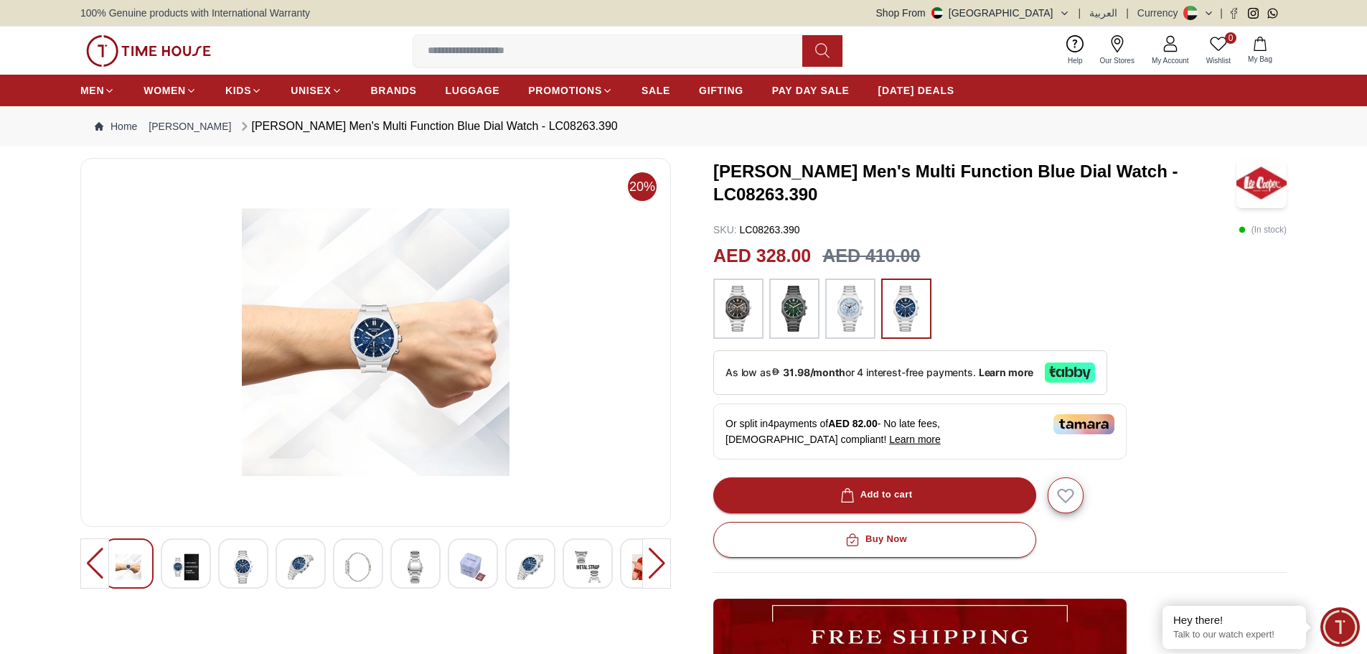
click at [250, 573] on img at bounding box center [243, 566] width 26 height 33
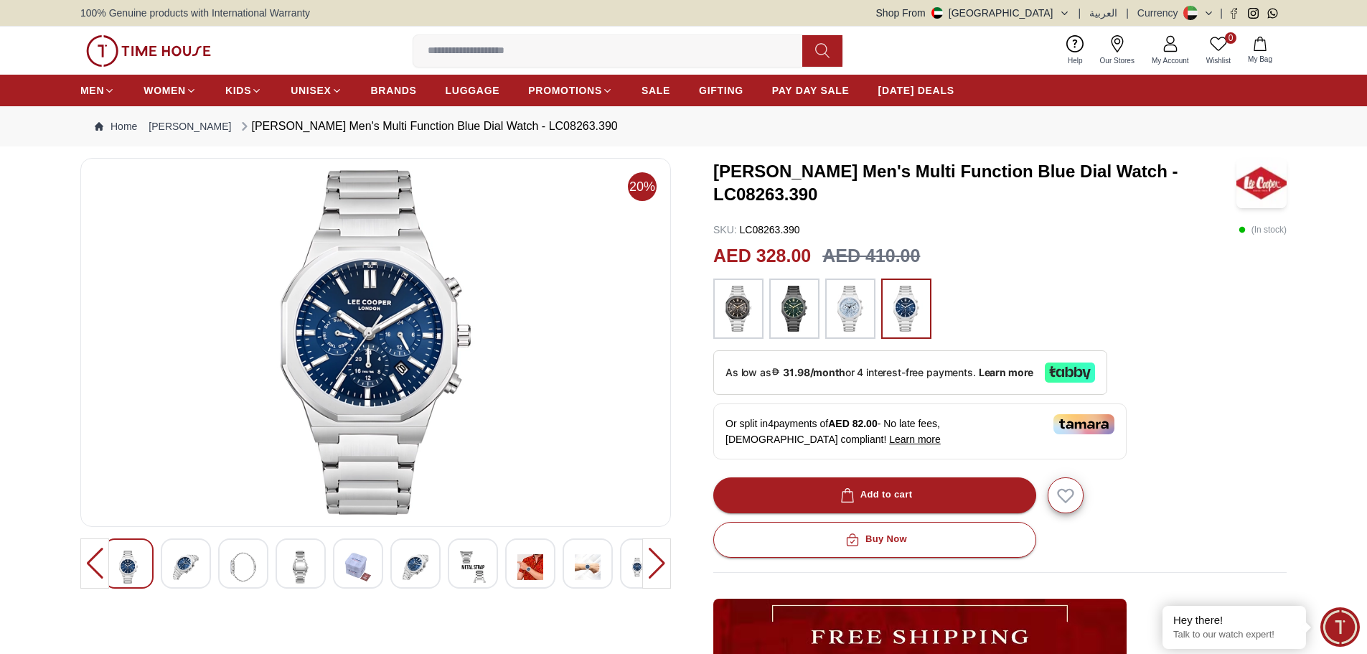
click at [353, 576] on img at bounding box center [358, 566] width 26 height 33
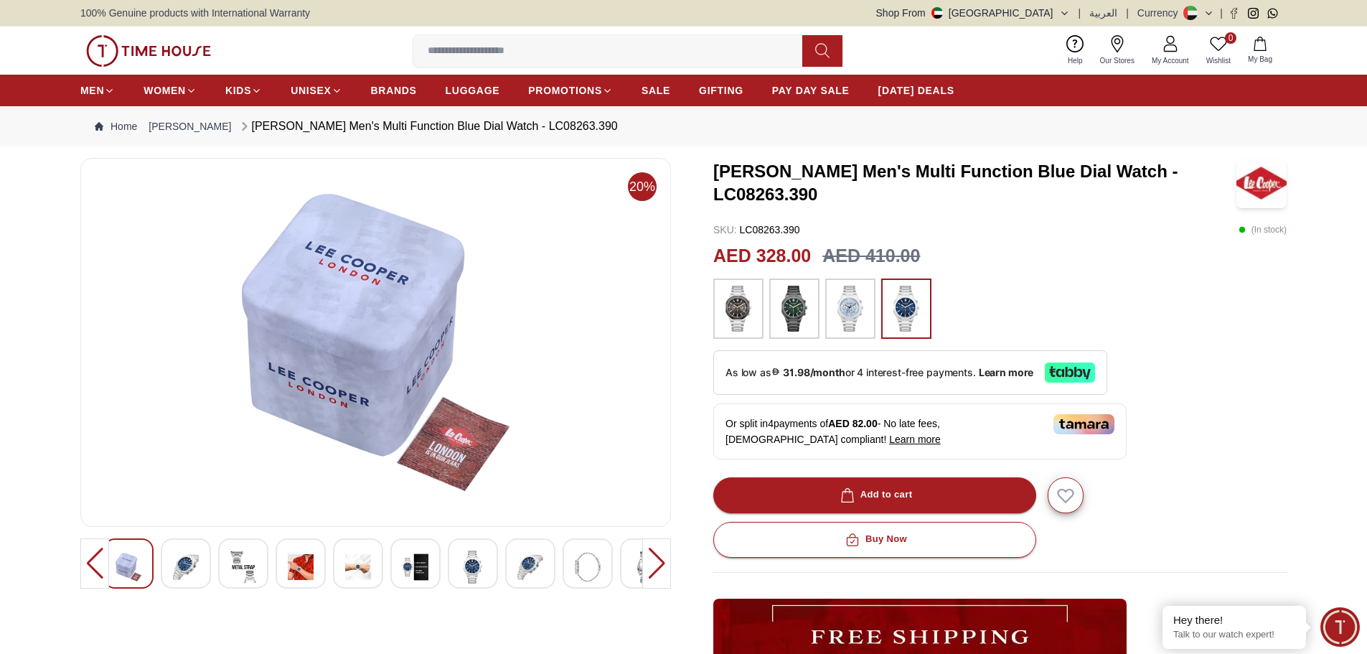
click at [380, 576] on div at bounding box center [358, 563] width 50 height 50
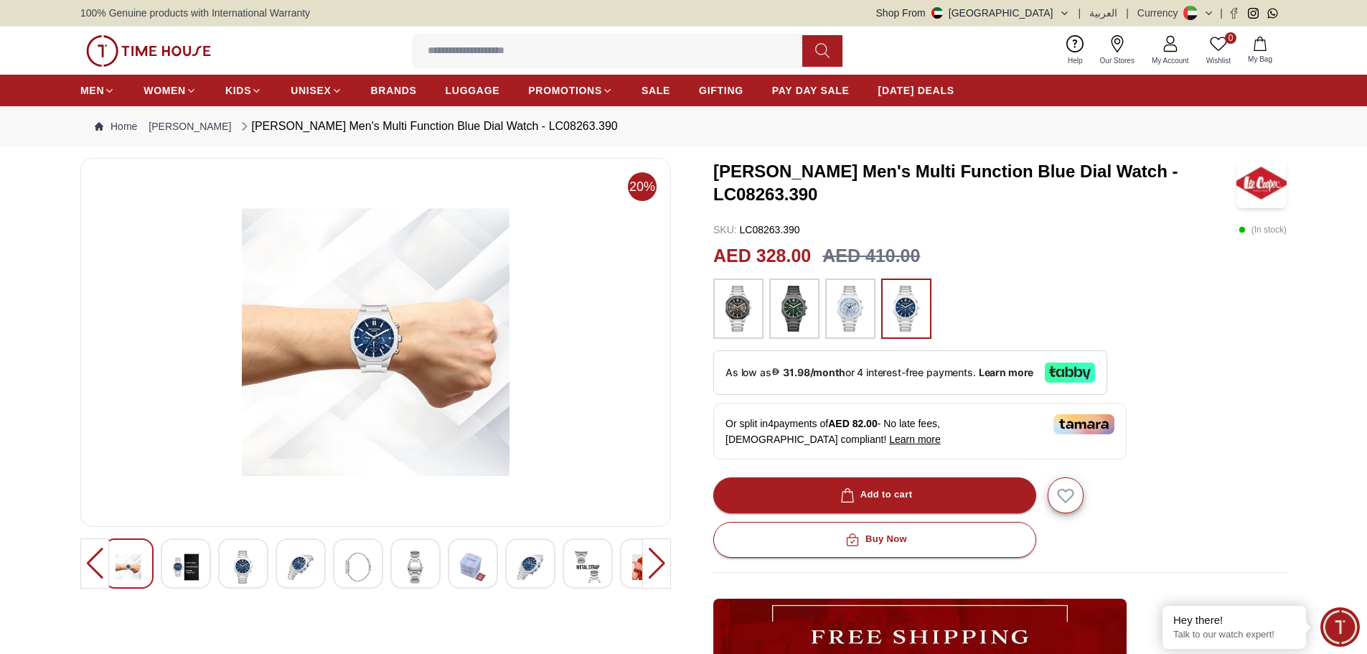
click at [416, 574] on img at bounding box center [416, 566] width 26 height 33
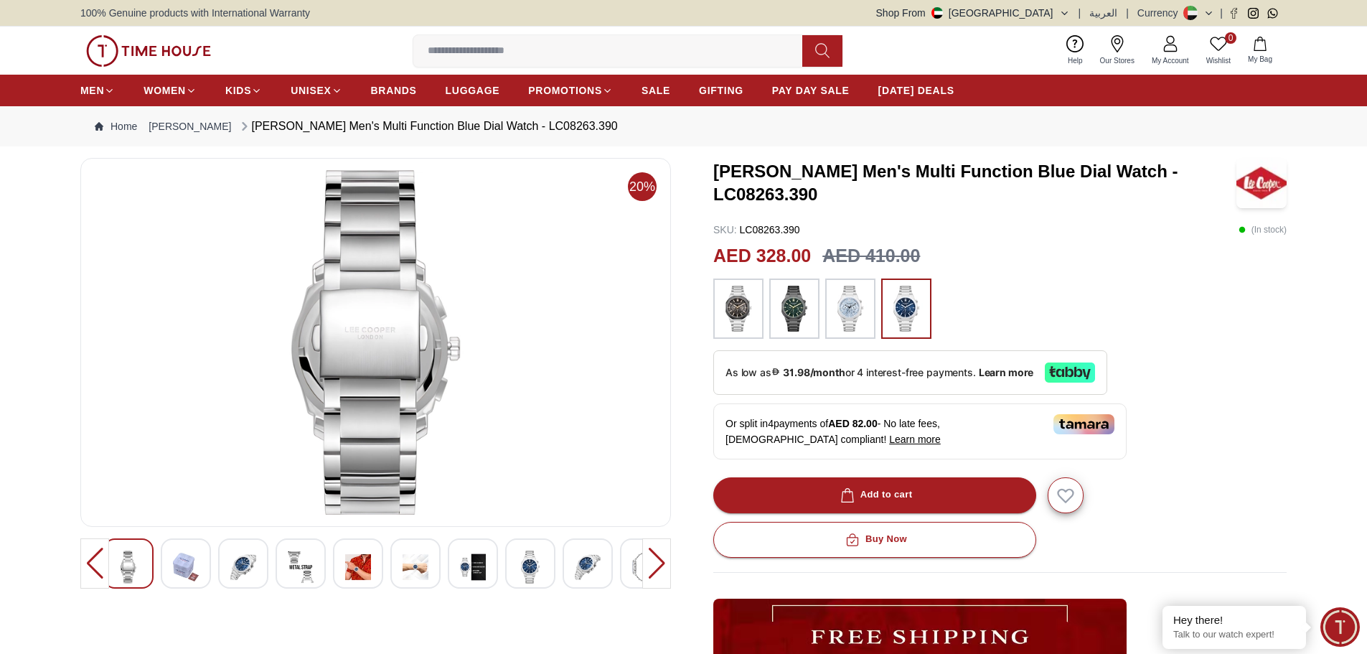
click at [489, 574] on div at bounding box center [473, 563] width 50 height 50
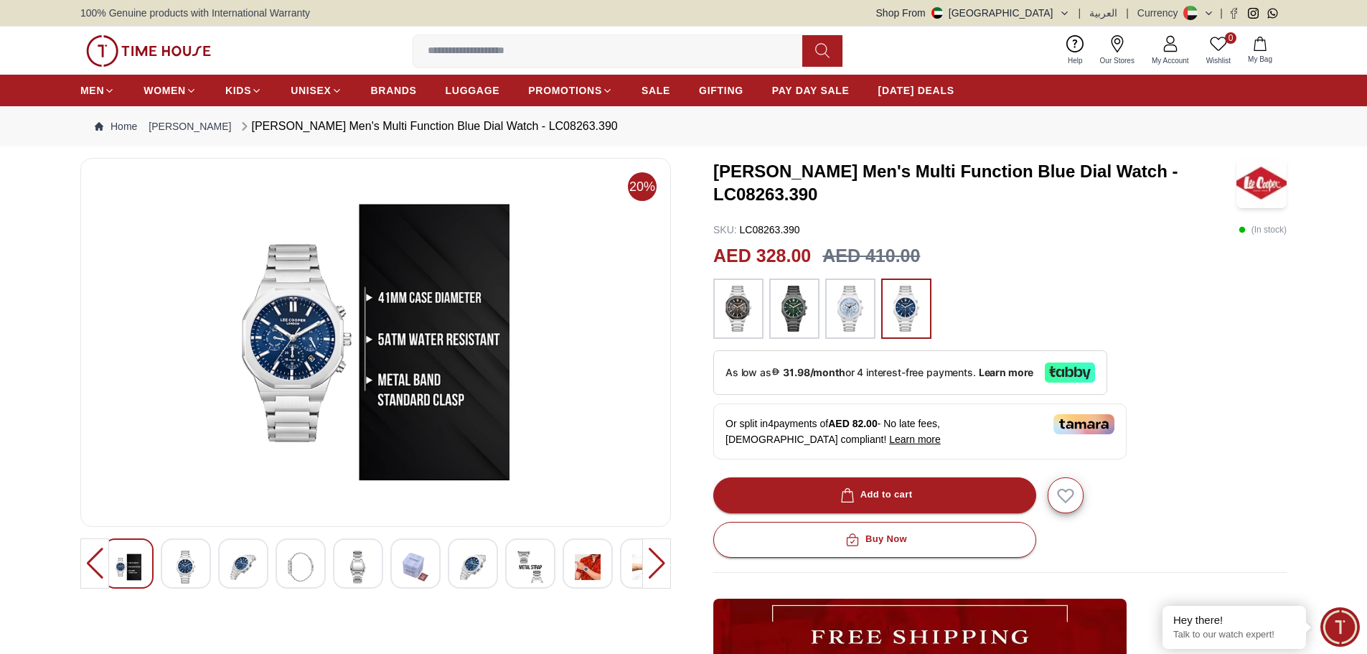
click at [546, 576] on div at bounding box center [530, 563] width 50 height 50
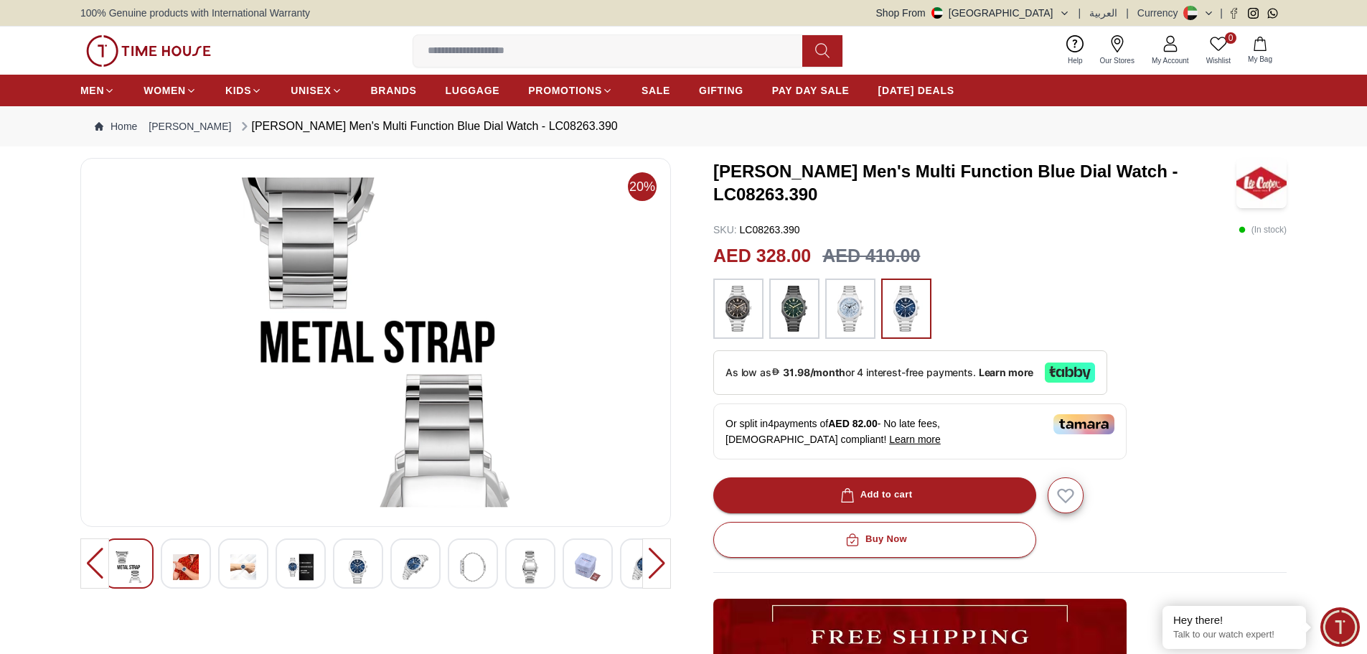
click at [636, 572] on img at bounding box center [645, 566] width 26 height 33
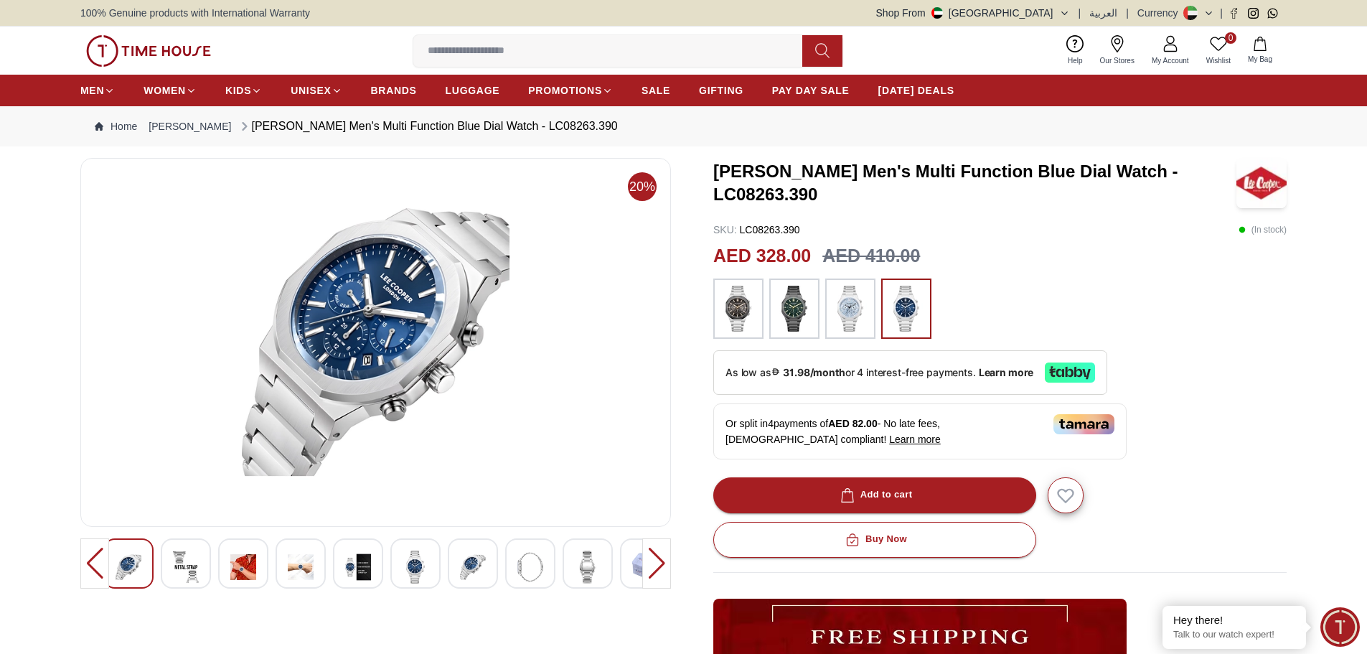
click at [192, 562] on img at bounding box center [186, 566] width 26 height 33
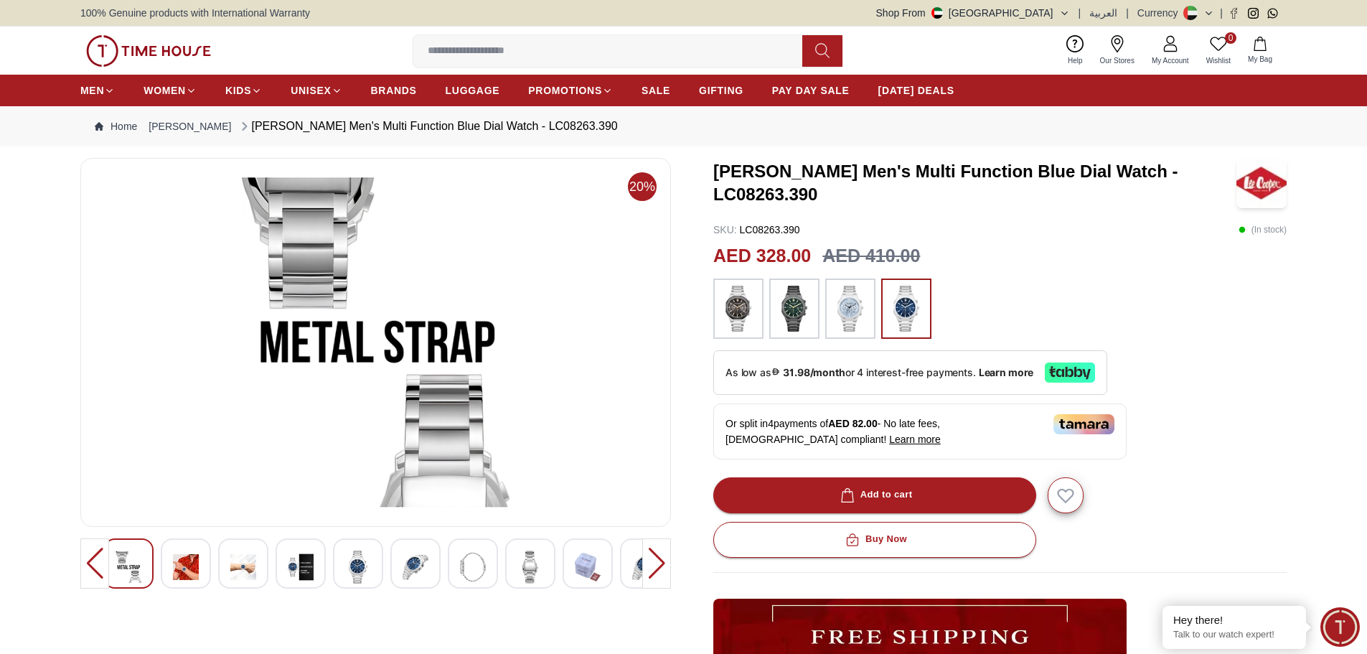
click at [367, 565] on img at bounding box center [358, 566] width 26 height 33
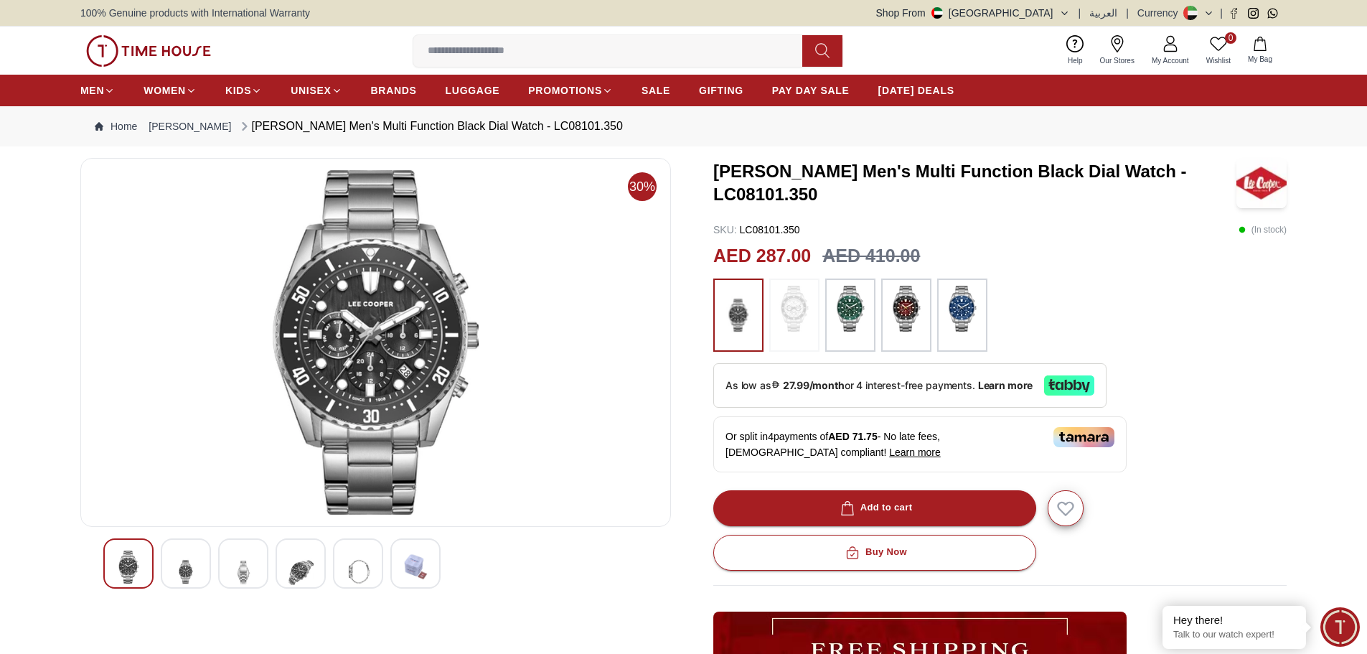
click at [189, 558] on img at bounding box center [186, 571] width 26 height 42
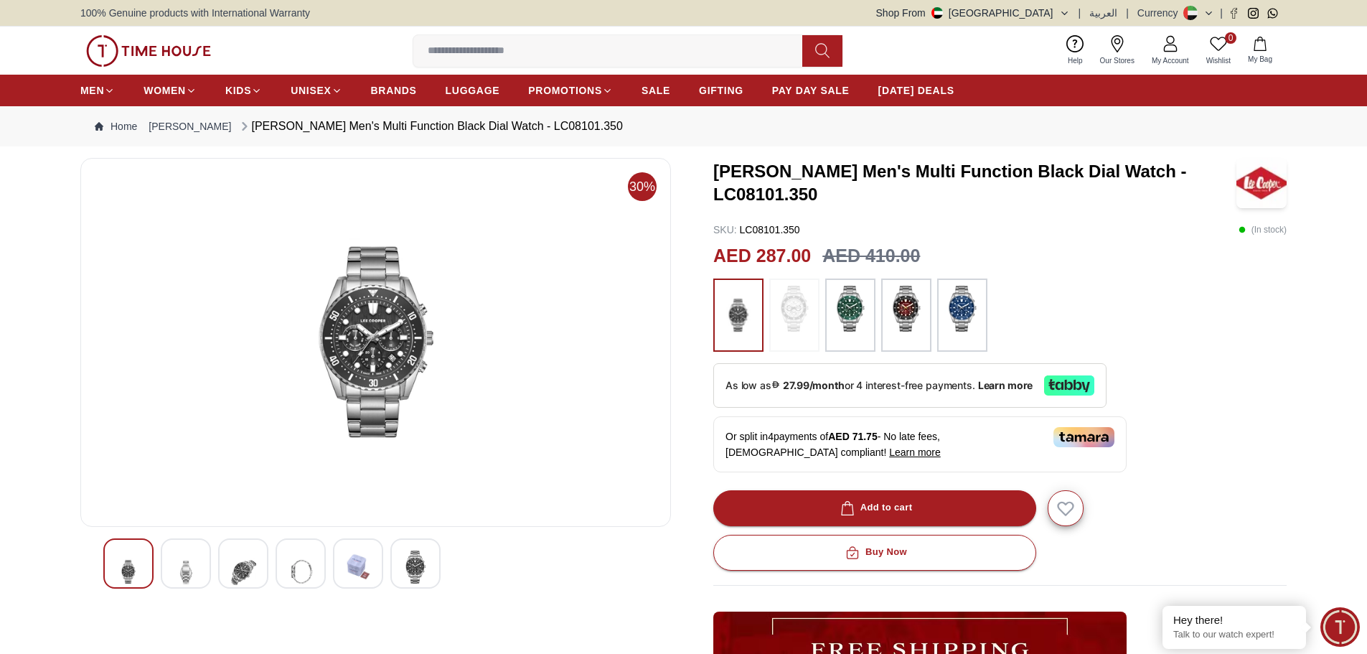
click at [249, 571] on img at bounding box center [243, 571] width 26 height 42
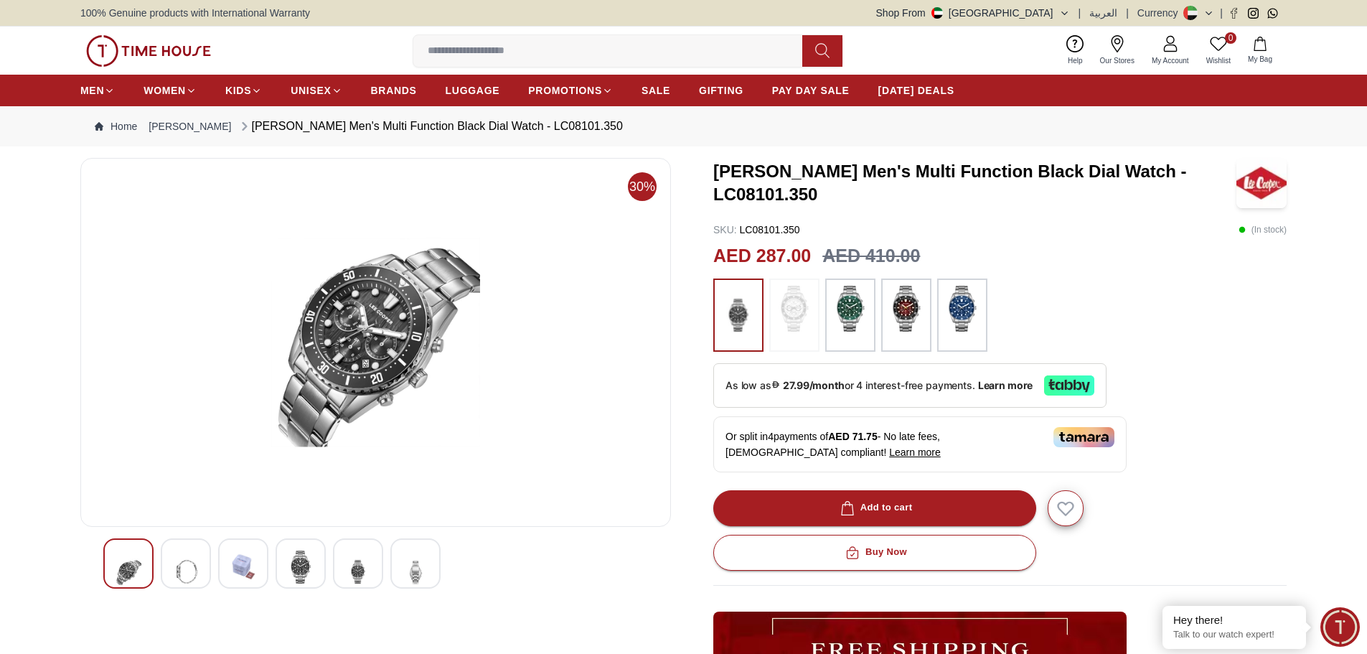
click at [295, 571] on img at bounding box center [301, 566] width 26 height 33
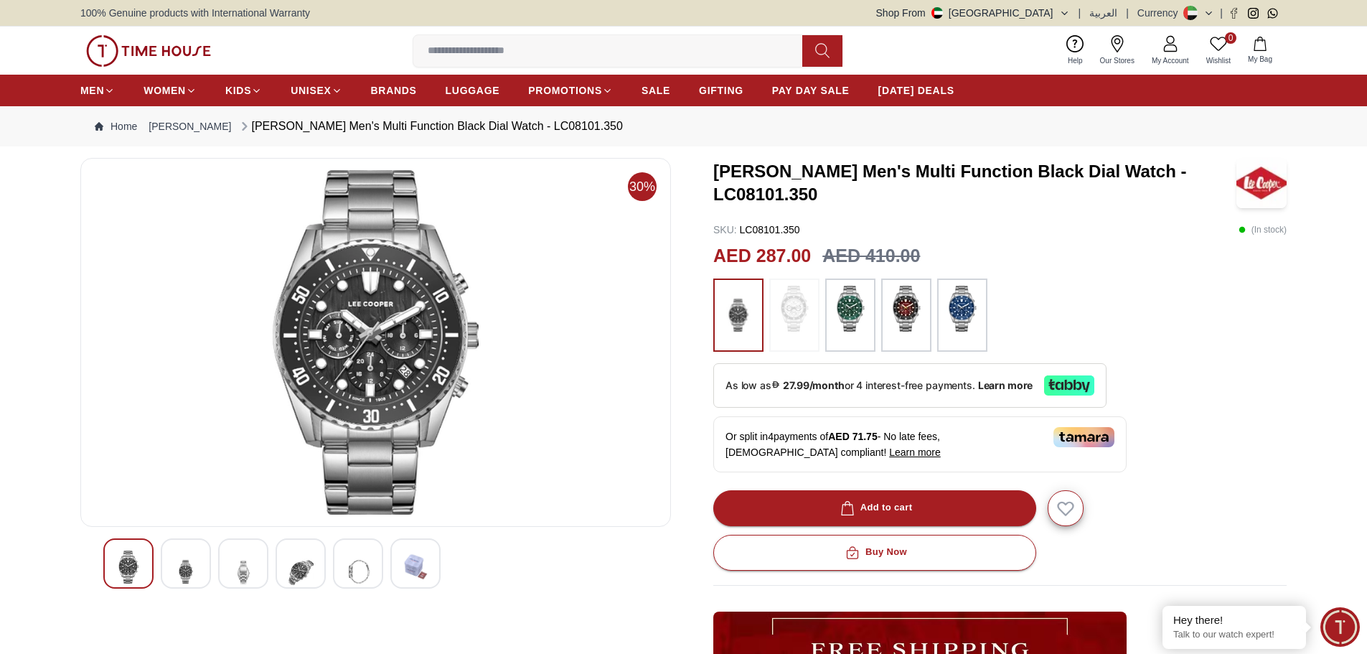
click at [361, 570] on img at bounding box center [358, 571] width 26 height 42
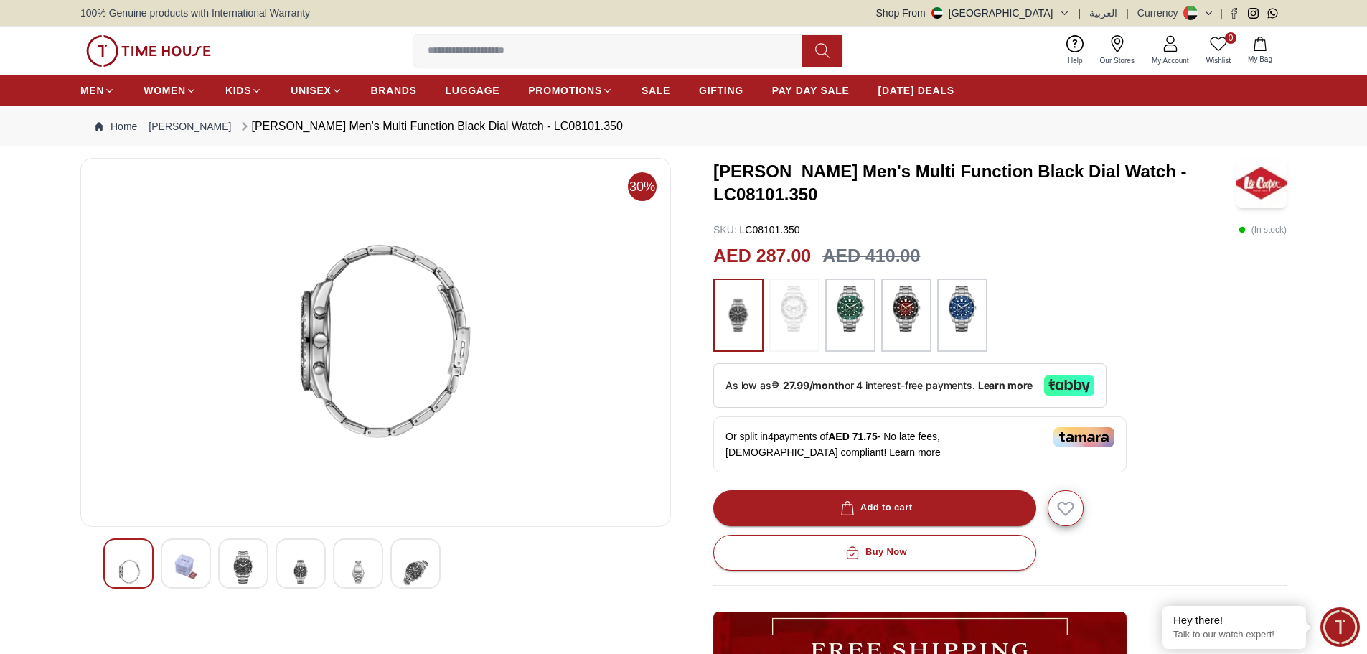
click at [300, 570] on img at bounding box center [301, 571] width 26 height 42
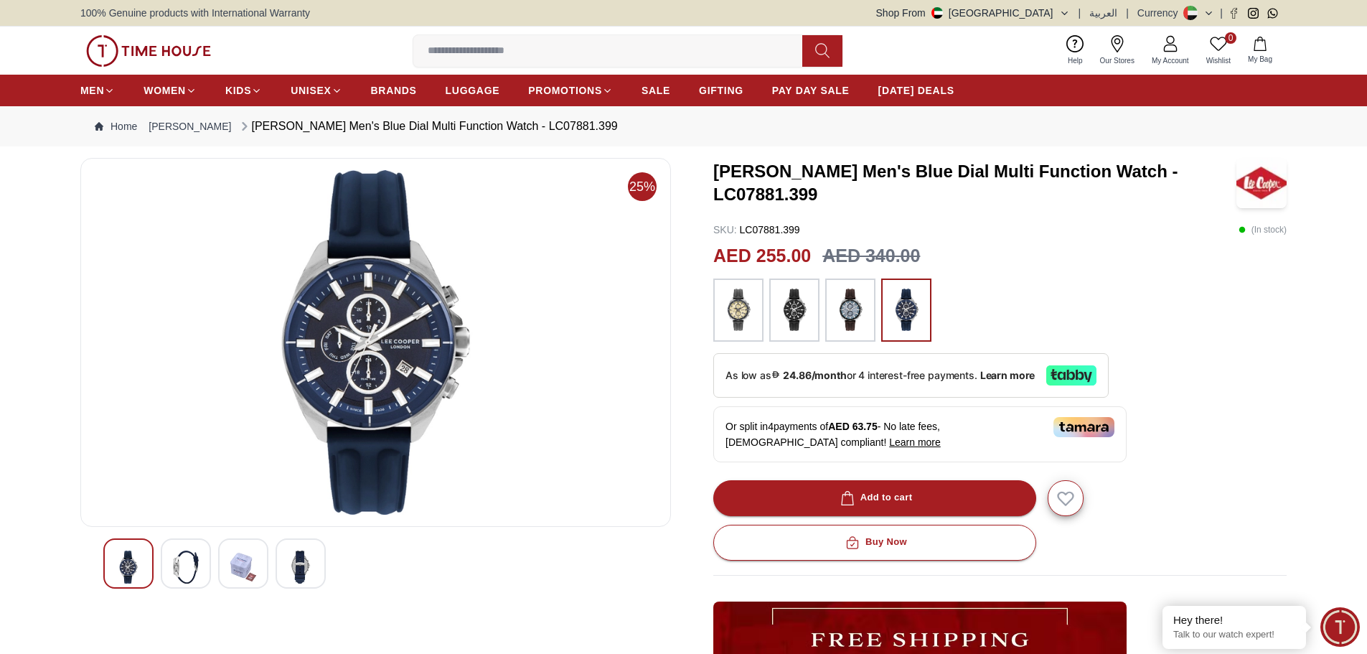
click at [848, 319] on img at bounding box center [850, 310] width 36 height 49
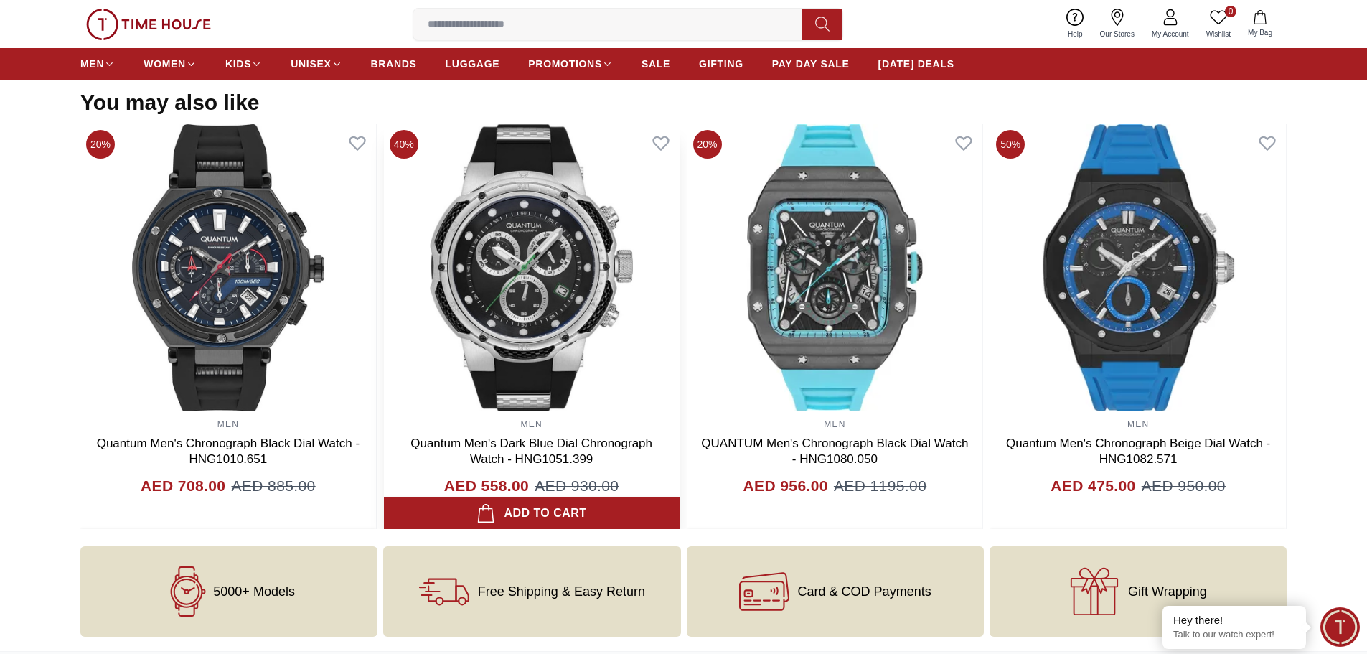
scroll to position [1579, 0]
